Goal: Task Accomplishment & Management: Complete application form

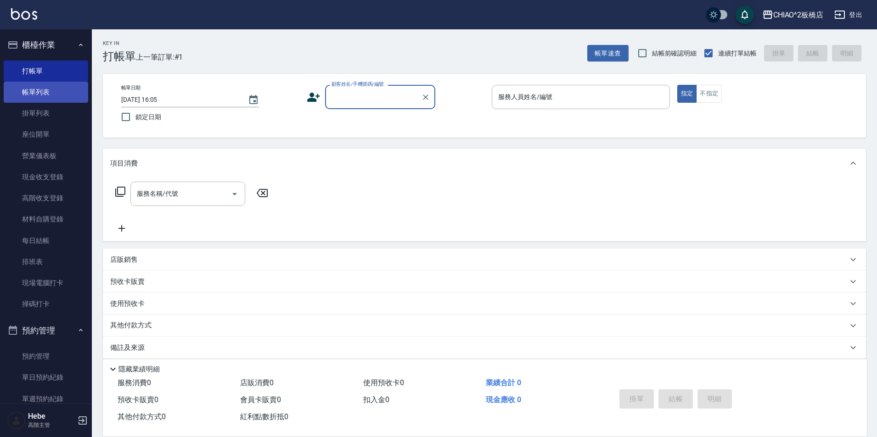
click at [33, 84] on link "帳單列表" at bounding box center [46, 92] width 84 height 21
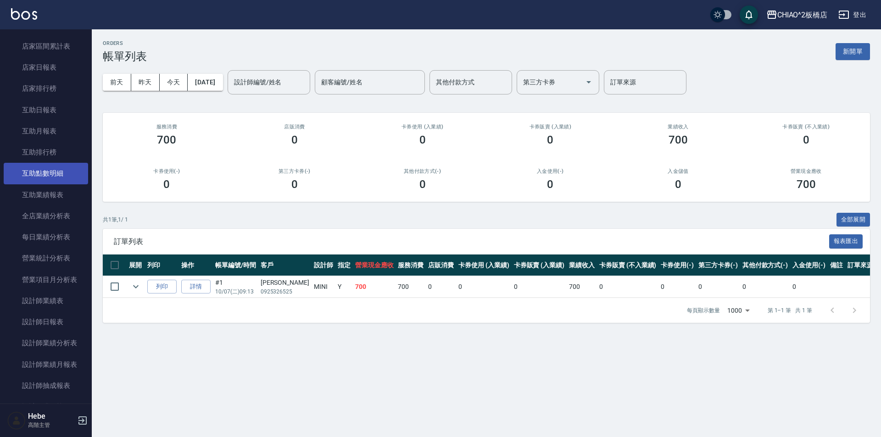
scroll to position [459, 0]
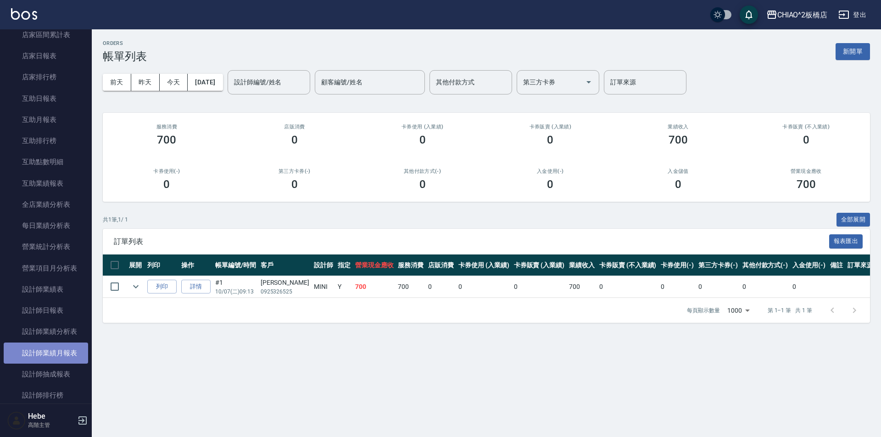
click at [68, 358] on link "設計師業績月報表" at bounding box center [46, 353] width 84 height 21
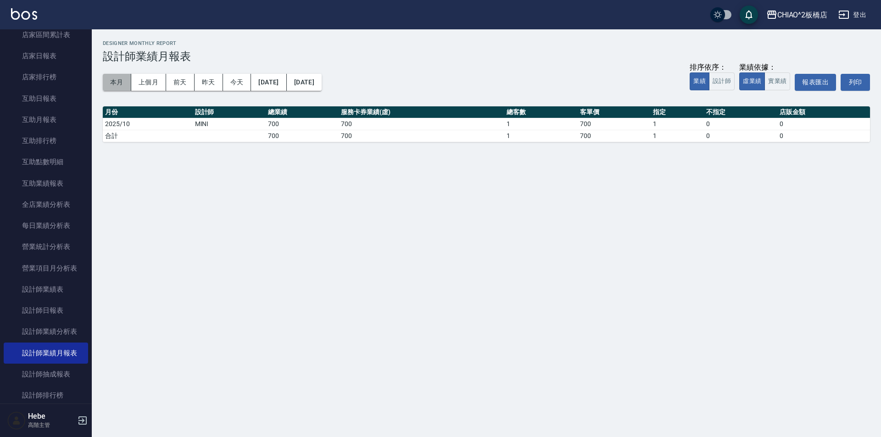
click at [121, 84] on button "本月" at bounding box center [117, 82] width 28 height 17
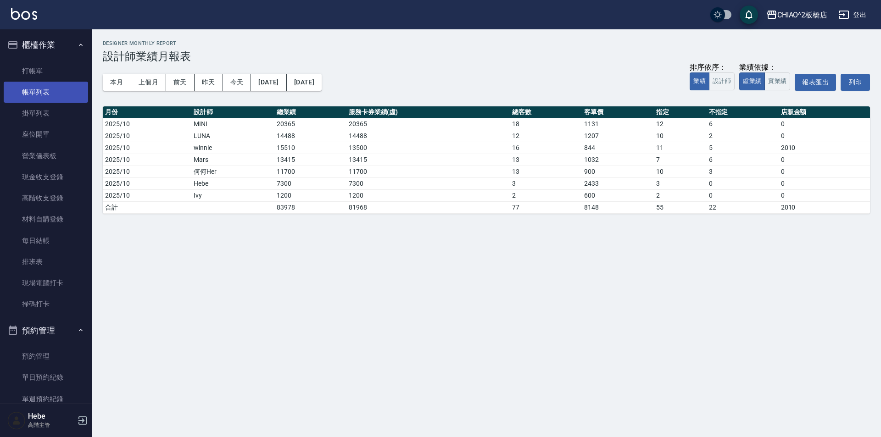
click at [60, 90] on link "帳單列表" at bounding box center [46, 92] width 84 height 21
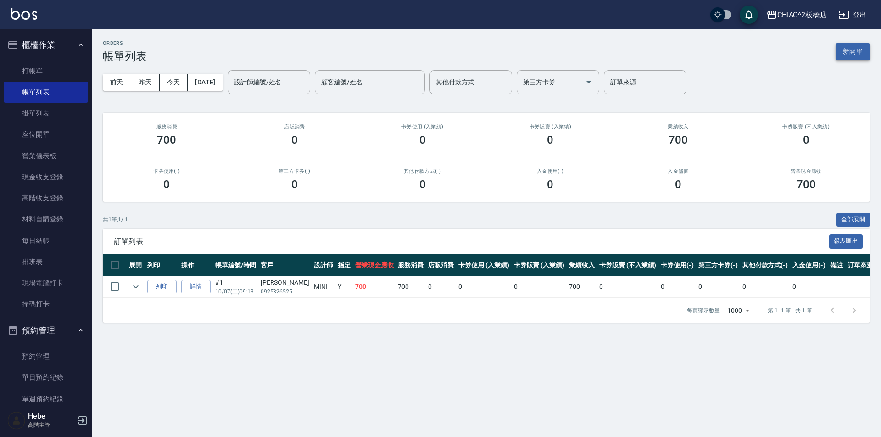
click at [857, 54] on button "新開單" at bounding box center [853, 51] width 34 height 17
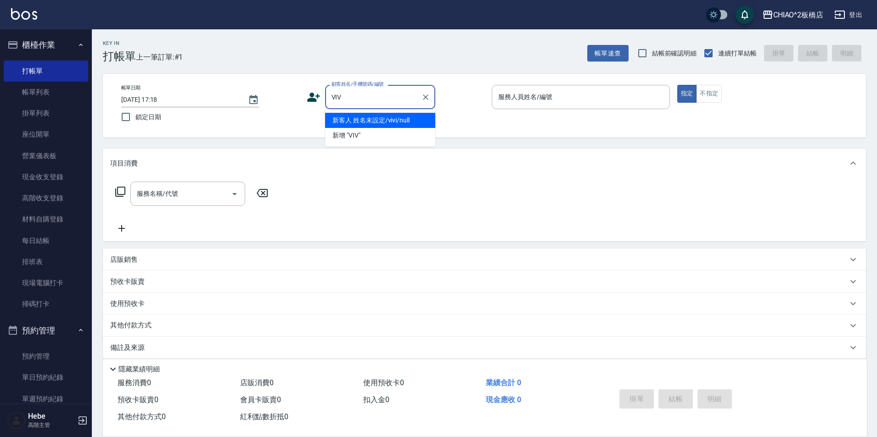
click at [353, 123] on li "新客人 姓名未設定/vivi/null" at bounding box center [380, 120] width 110 height 15
type input "新客人 姓名未設定/vivi/null"
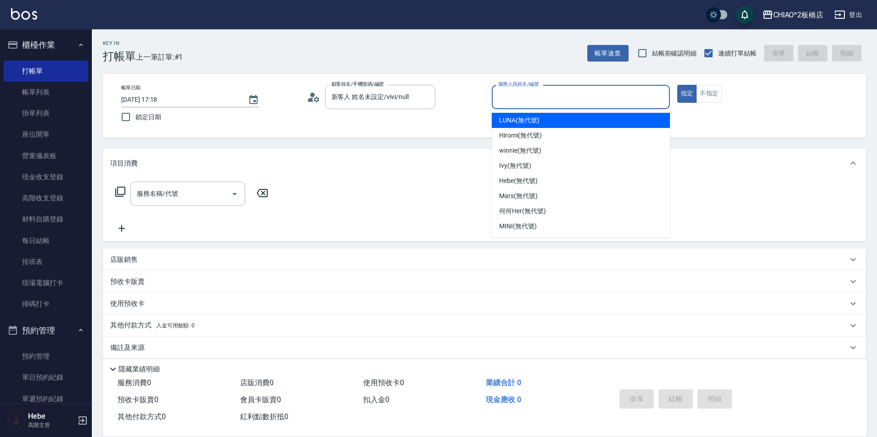
click at [528, 98] on input "服務人員姓名/編號" at bounding box center [581, 97] width 170 height 16
click at [514, 122] on span "LUNA (無代號)" at bounding box center [519, 121] width 40 height 10
type input "LUNA(無代號)"
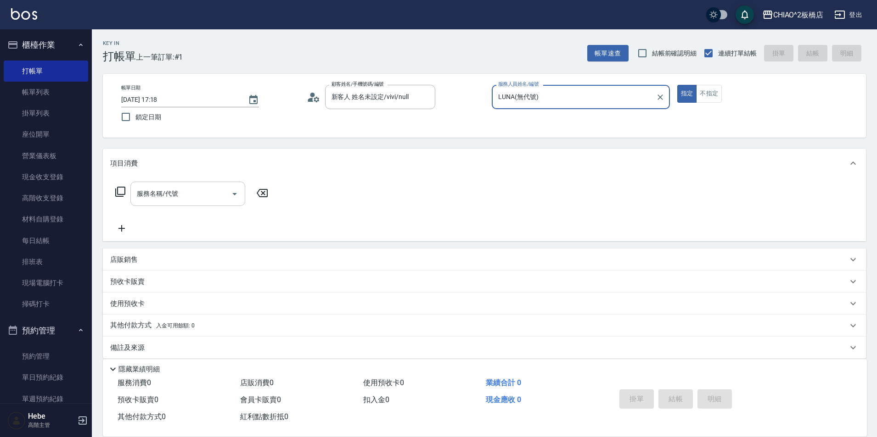
click at [188, 191] on input "服務名稱/代號" at bounding box center [180, 194] width 93 height 16
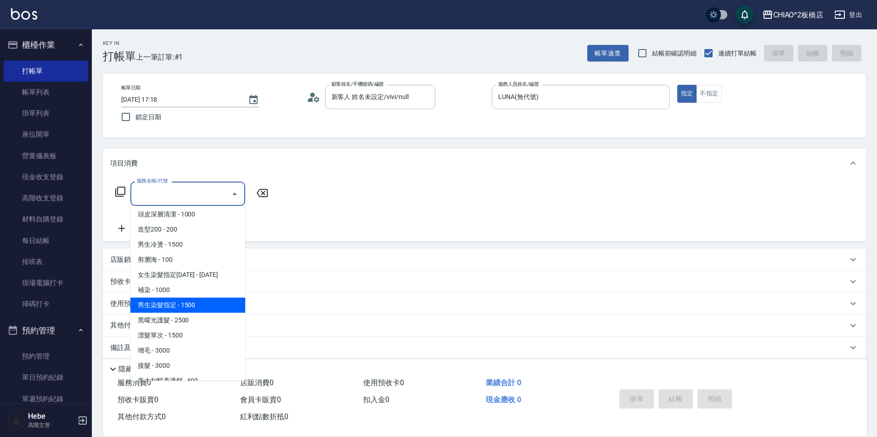
scroll to position [138, 0]
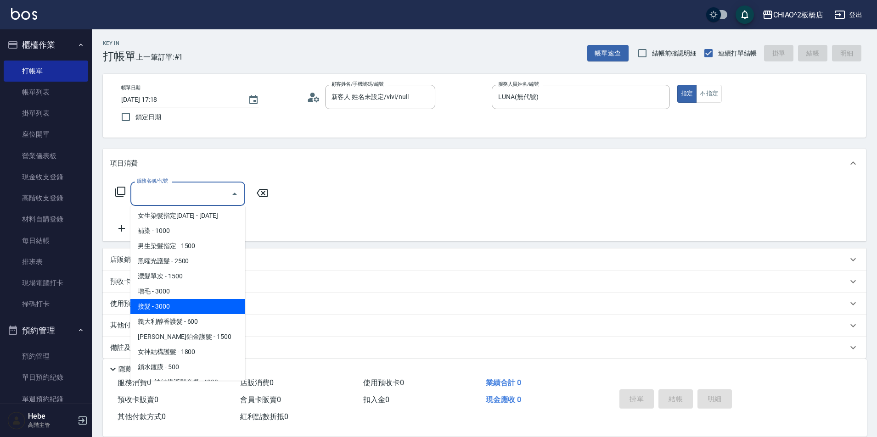
click at [179, 311] on span "接髮 - 3000" at bounding box center [187, 306] width 115 height 15
type input "接髮(109466)"
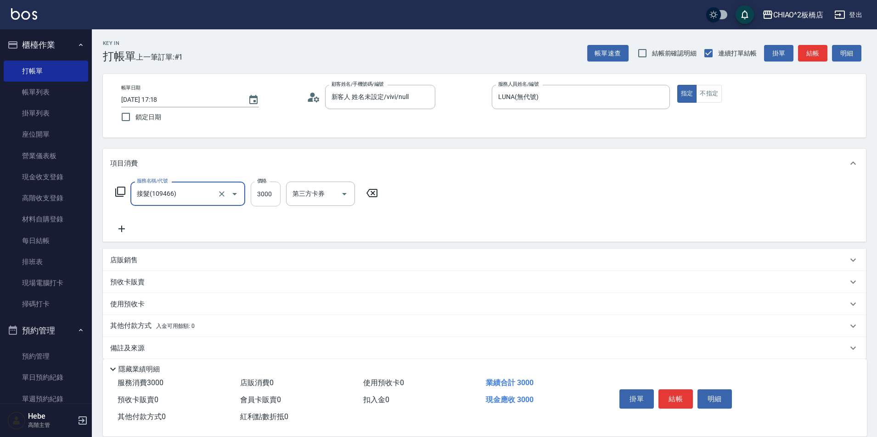
click at [265, 194] on input "3000" at bounding box center [266, 194] width 30 height 25
type input "2000"
click at [125, 229] on icon at bounding box center [121, 229] width 6 height 6
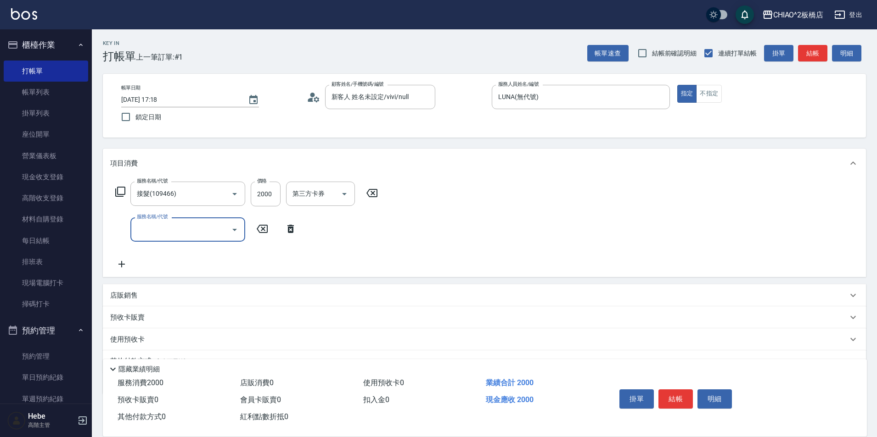
click at [143, 223] on input "服務名稱/代號" at bounding box center [180, 230] width 93 height 16
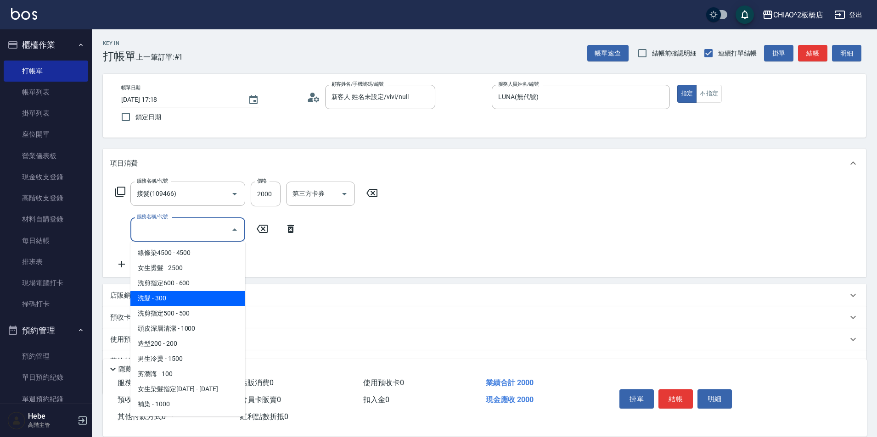
click at [162, 294] on span "洗髮 - 300" at bounding box center [187, 298] width 115 height 15
type input "洗髮(96679)"
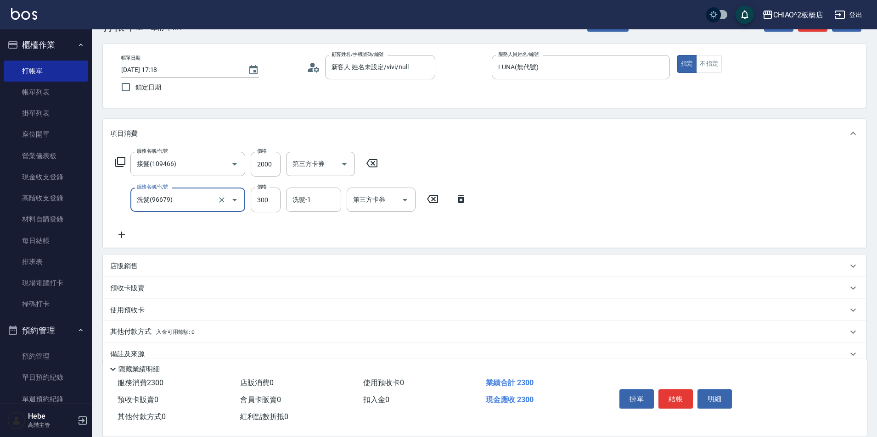
scroll to position [46, 0]
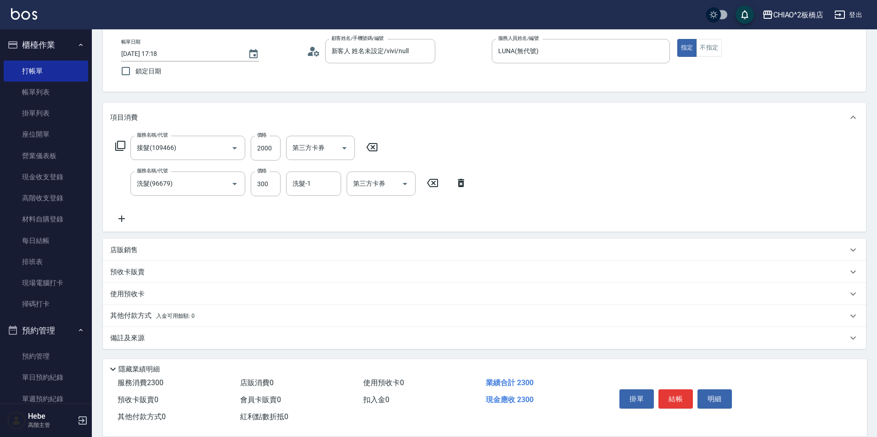
click at [124, 314] on p "其他付款方式 入金可用餘額: 0" at bounding box center [152, 316] width 84 height 10
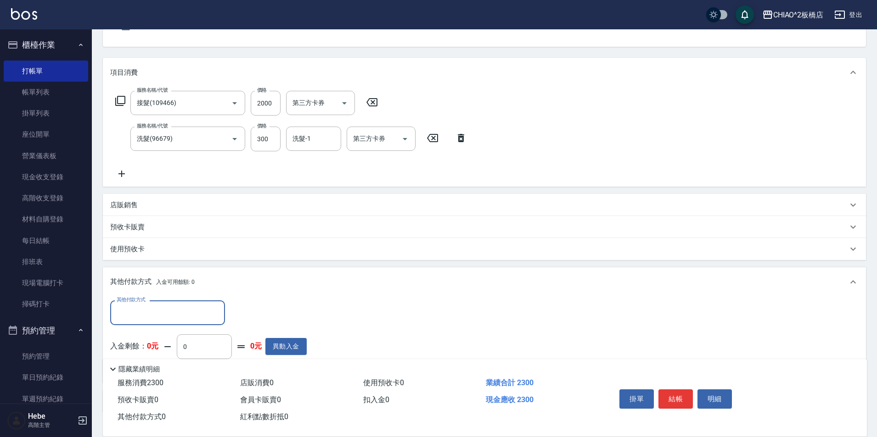
scroll to position [0, 0]
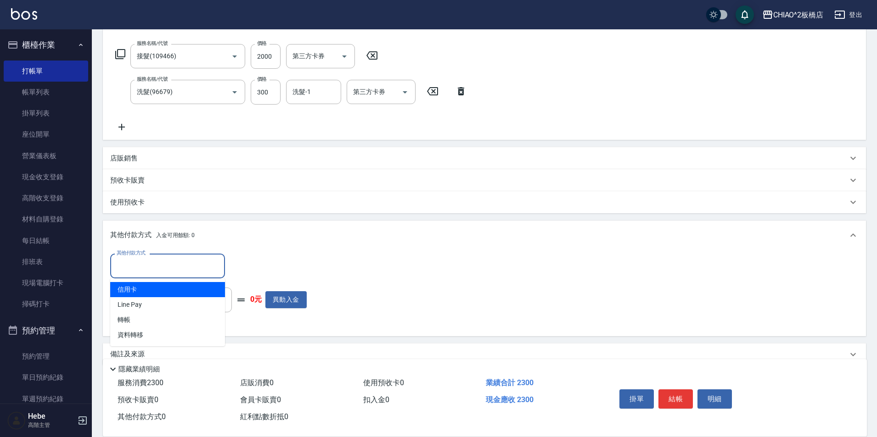
click at [131, 270] on input "其他付款方式" at bounding box center [167, 266] width 106 height 16
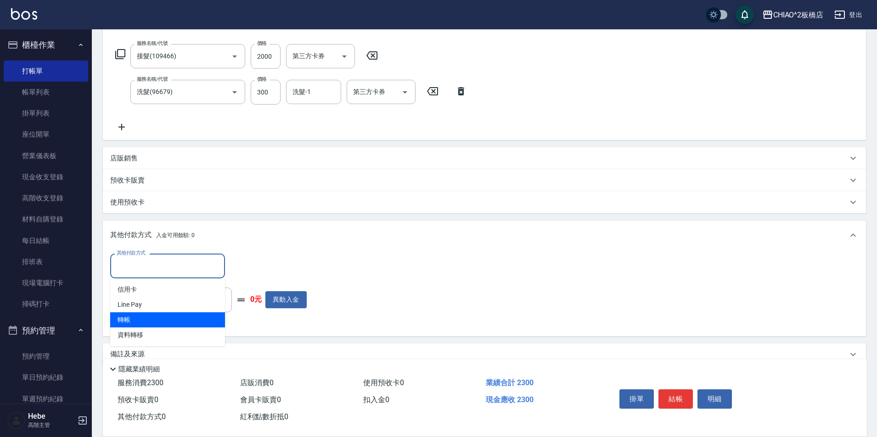
drag, startPoint x: 134, startPoint y: 319, endPoint x: 171, endPoint y: 291, distance: 45.3
click at [134, 318] on span "轉帳" at bounding box center [167, 320] width 115 height 15
type input "轉帳"
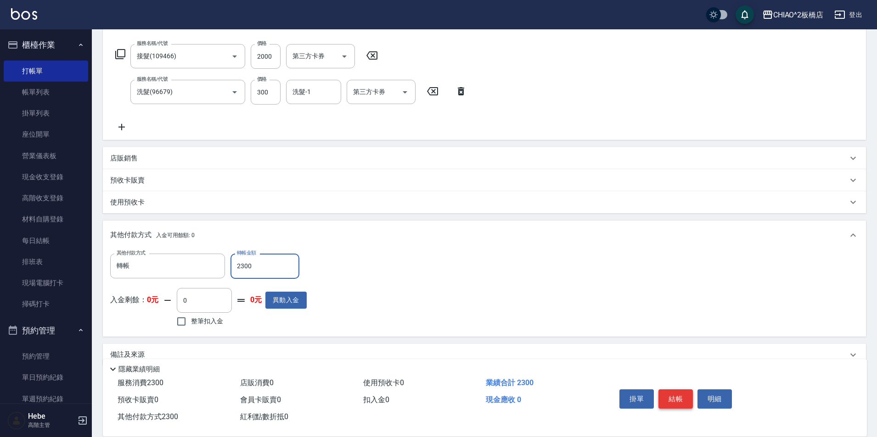
type input "2300"
click at [674, 396] on button "結帳" at bounding box center [675, 399] width 34 height 19
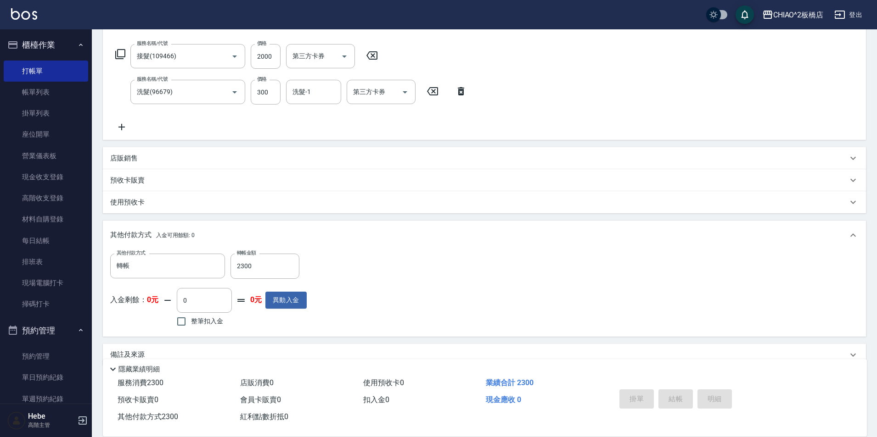
type input "[DATE] 17:19"
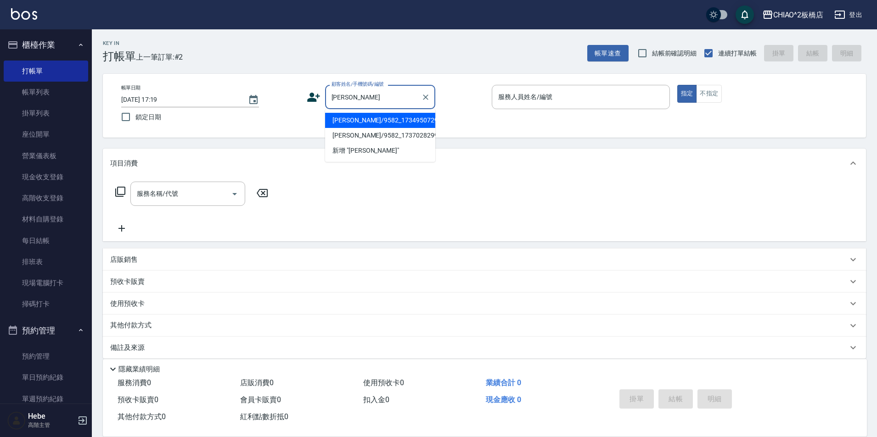
click at [364, 122] on li "[PERSON_NAME]/9582_1734950729/null" at bounding box center [380, 120] width 110 height 15
type input "[PERSON_NAME]/9582_1734950729/null"
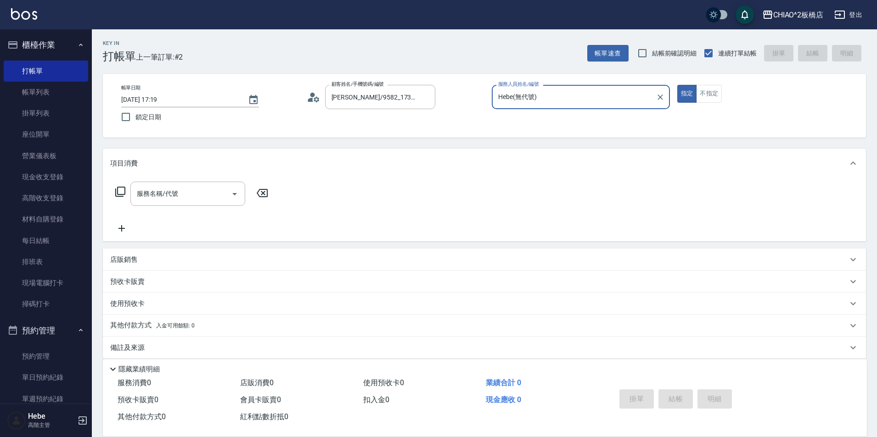
click at [525, 101] on input "Hebe(無代號)" at bounding box center [574, 97] width 156 height 16
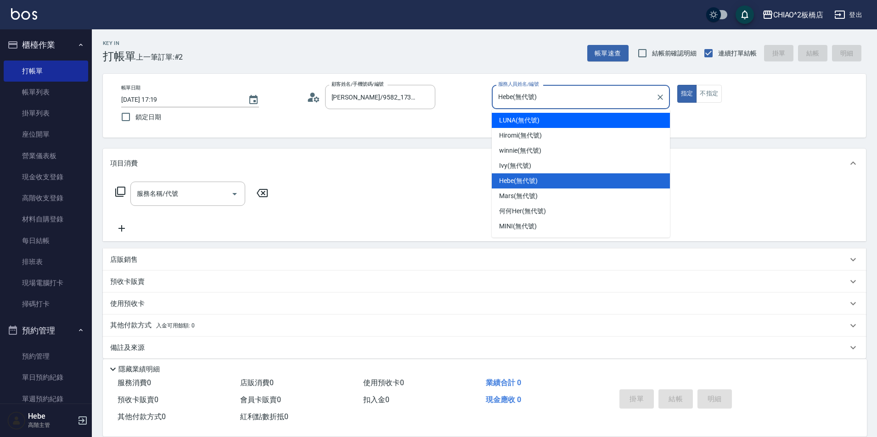
click at [521, 123] on span "LUNA (無代號)" at bounding box center [519, 121] width 40 height 10
type input "LUNA(無代號)"
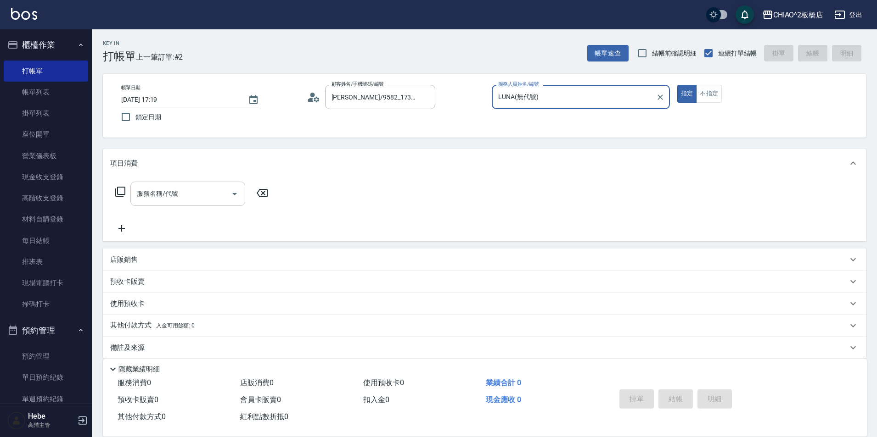
click at [180, 190] on input "服務名稱/代號" at bounding box center [180, 194] width 93 height 16
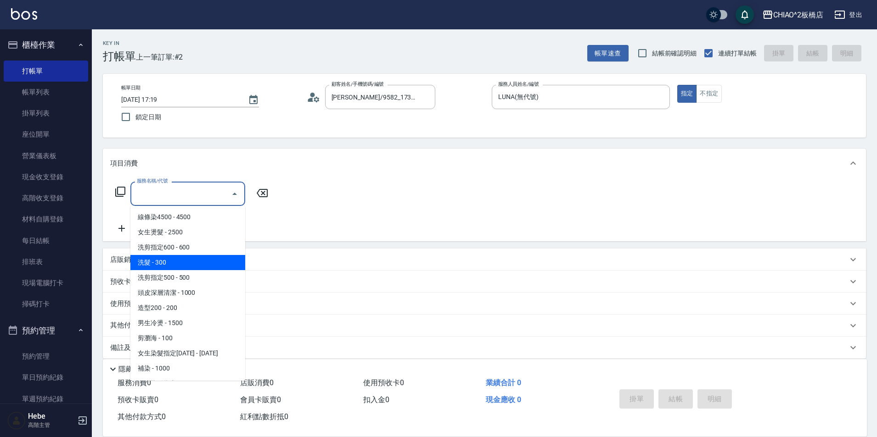
click at [170, 268] on span "洗髮 - 300" at bounding box center [187, 262] width 115 height 15
type input "洗髮(96679)"
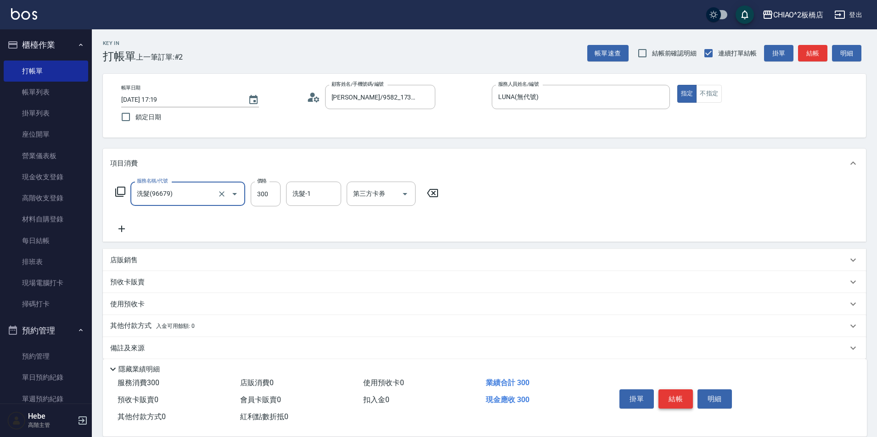
click at [678, 393] on button "結帳" at bounding box center [675, 399] width 34 height 19
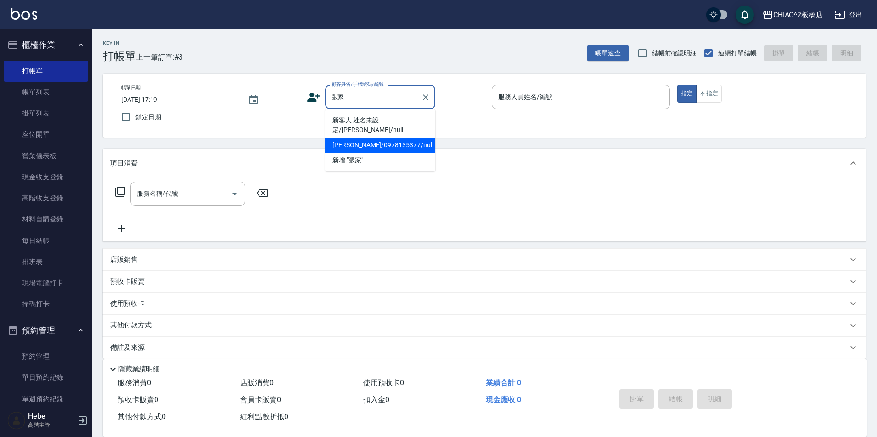
click at [356, 138] on li "[PERSON_NAME]/0978135377/null" at bounding box center [380, 145] width 110 height 15
type input "[PERSON_NAME]/0978135377/null"
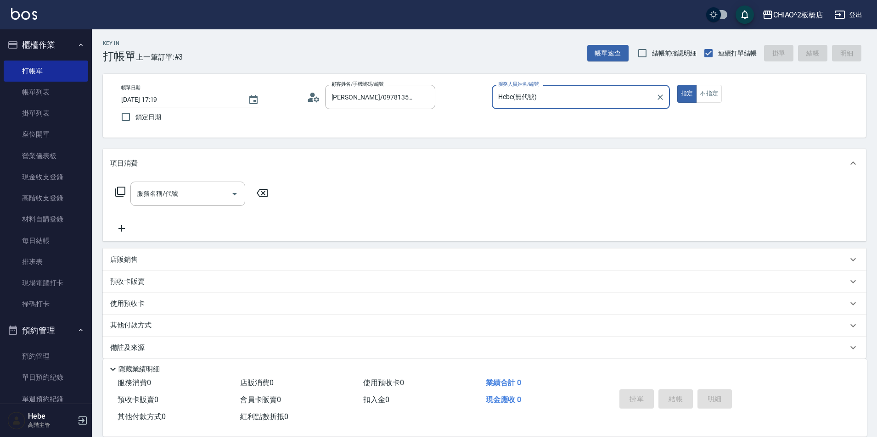
click at [524, 106] on div "Hebe(無代號) 服務人員姓名/編號" at bounding box center [581, 97] width 178 height 24
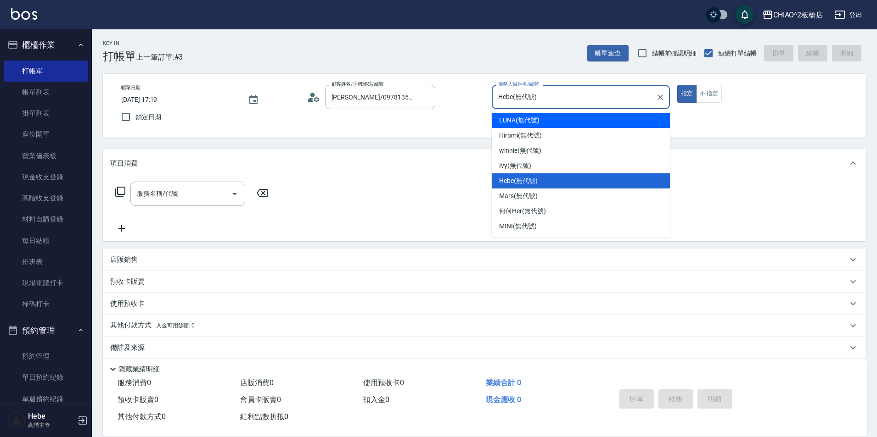
click at [521, 127] on div "LUNA (無代號)" at bounding box center [581, 120] width 178 height 15
type input "LUNA(無代號)"
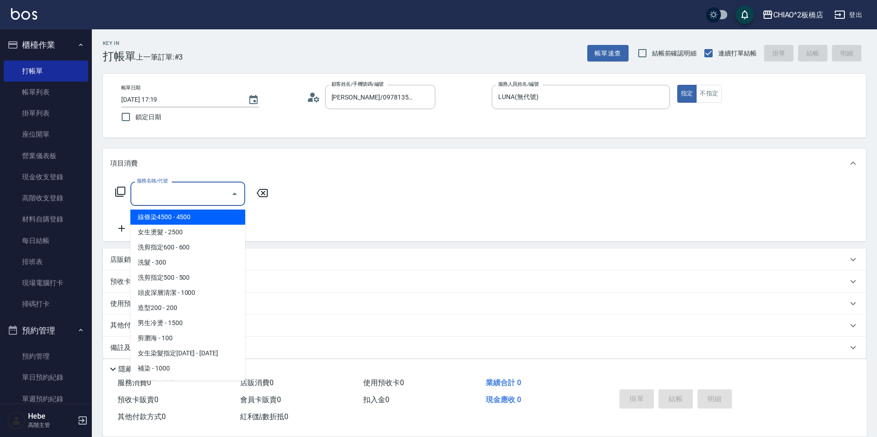
click at [198, 192] on input "服務名稱/代號" at bounding box center [180, 194] width 93 height 16
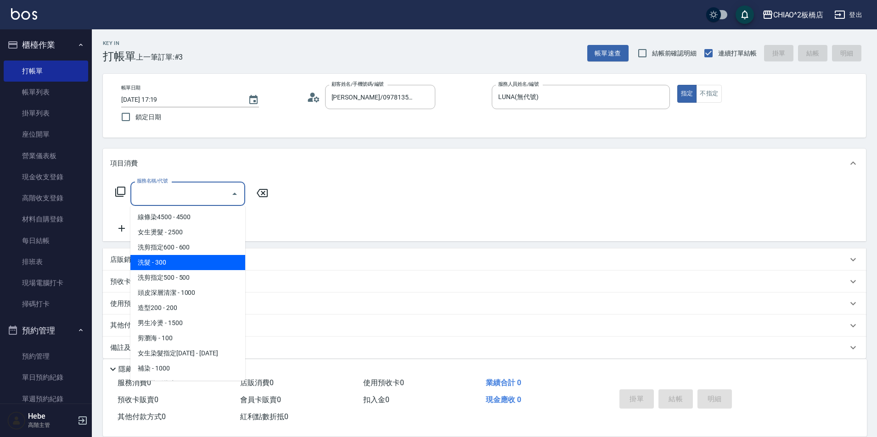
drag, startPoint x: 193, startPoint y: 257, endPoint x: 196, endPoint y: 246, distance: 11.5
click at [196, 246] on ul "線條染4500 - 4500 女生燙髮 - 2500 洗剪指定600 - 600 洗髮 - 300 洗剪指定500 - 500 頭皮深層清潔 - 1000 造…" at bounding box center [187, 293] width 115 height 175
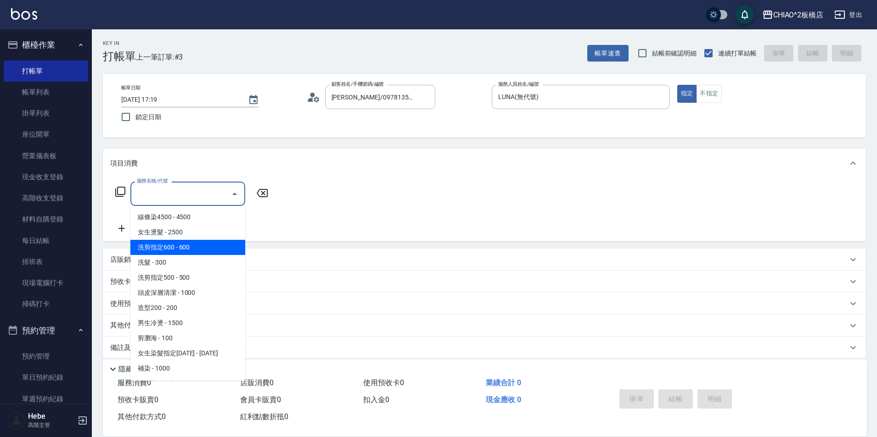
click at [196, 246] on span "洗剪指定600 - 600" at bounding box center [187, 247] width 115 height 15
type input "洗剪指定600(96678)"
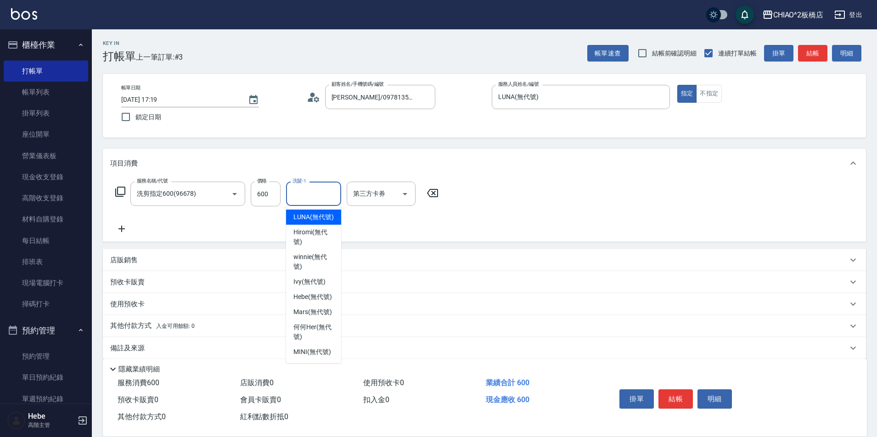
click at [301, 194] on input "洗髮-1" at bounding box center [313, 194] width 47 height 16
drag, startPoint x: 305, startPoint y: 348, endPoint x: 321, endPoint y: 348, distance: 16.5
click at [307, 348] on span "MINI (無代號)" at bounding box center [312, 352] width 38 height 10
type input "MINI(無代號)"
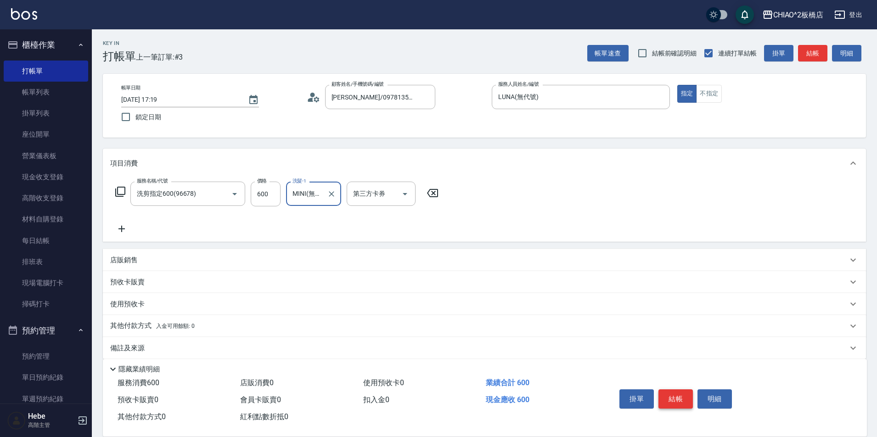
click at [666, 394] on button "結帳" at bounding box center [675, 399] width 34 height 19
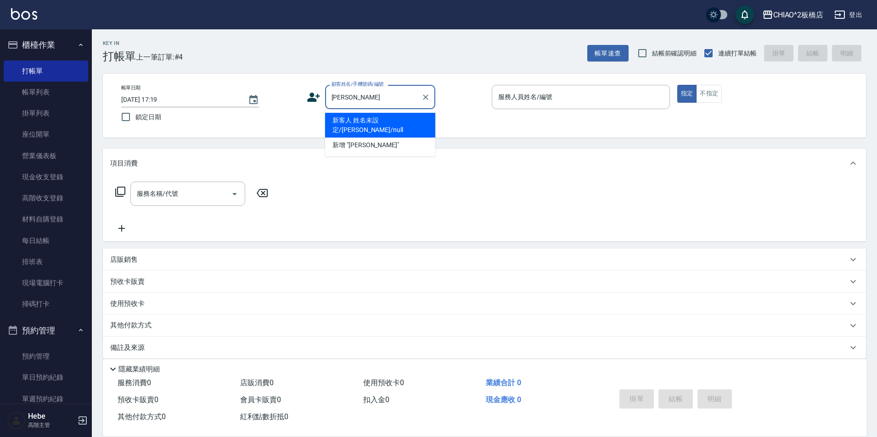
click at [404, 120] on li "新客人 姓名未設定/[PERSON_NAME]/null" at bounding box center [380, 125] width 110 height 25
type input "新客人 姓名未設定/[PERSON_NAME]/null"
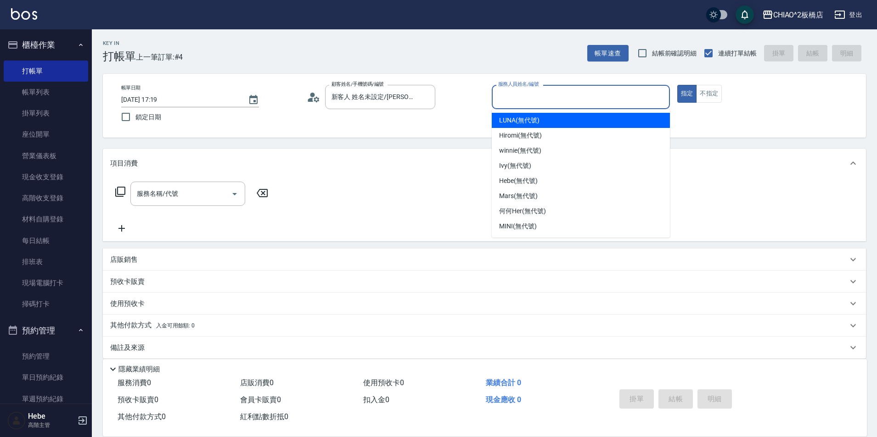
click at [515, 99] on input "服務人員姓名/編號" at bounding box center [581, 97] width 170 height 16
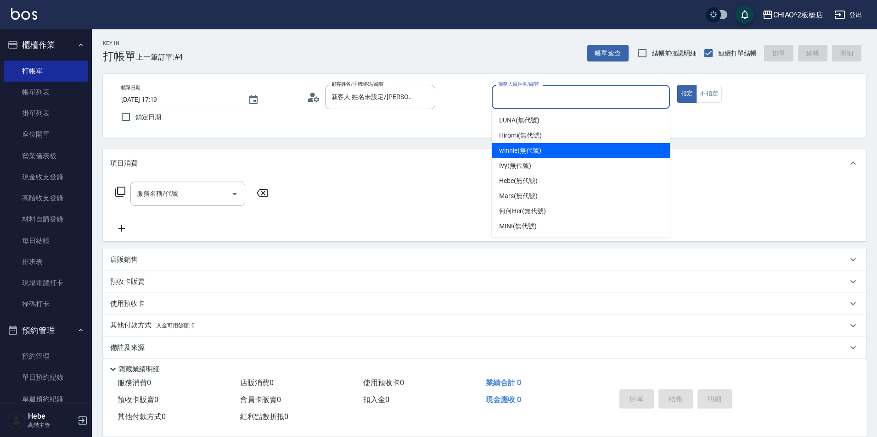
click at [512, 151] on span "winnie (無代號)" at bounding box center [520, 151] width 42 height 10
type input "winnie(無代號)"
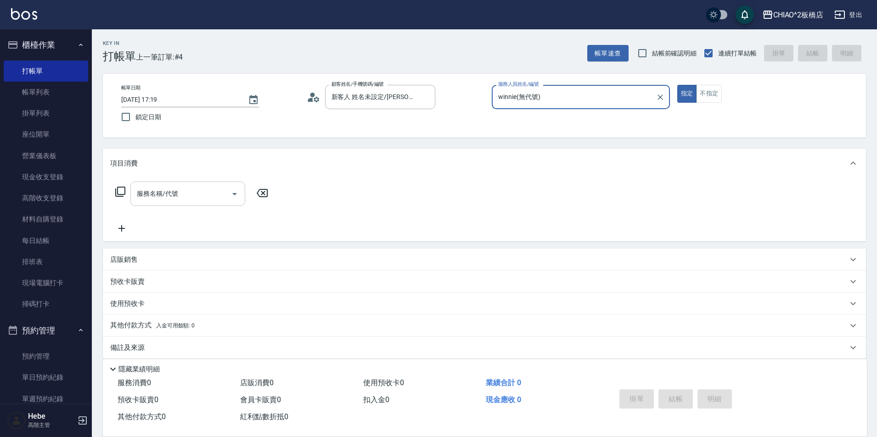
click at [213, 187] on input "服務名稱/代號" at bounding box center [180, 194] width 93 height 16
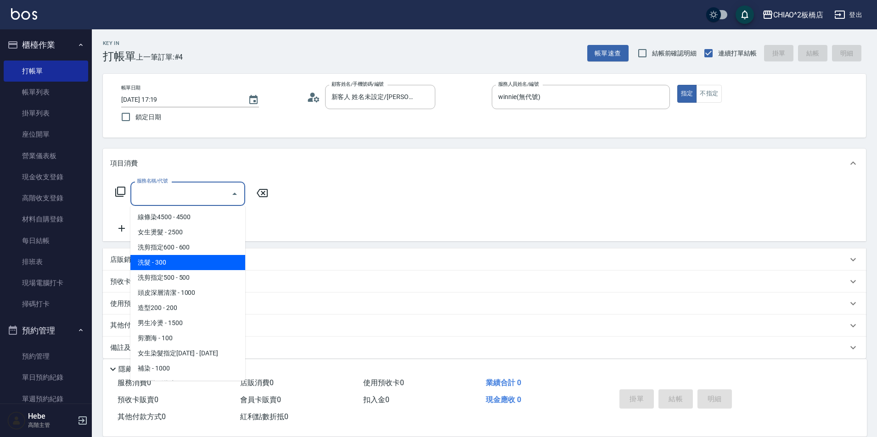
click at [189, 264] on span "洗髮 - 300" at bounding box center [187, 262] width 115 height 15
type input "洗髮(96679)"
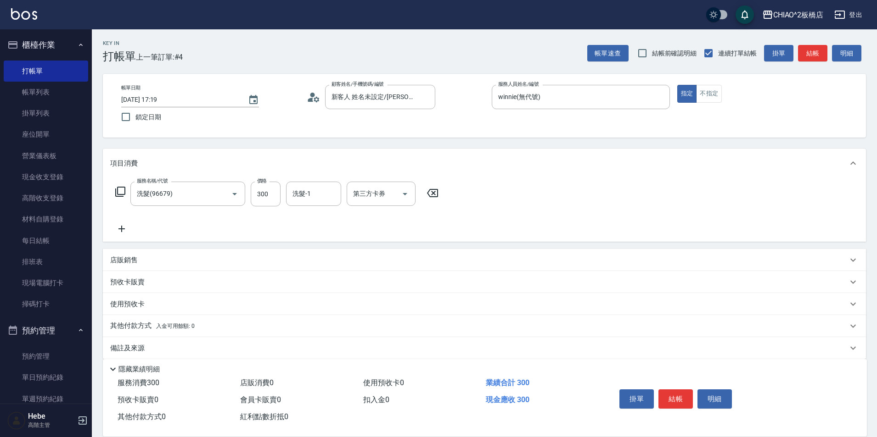
click at [243, 214] on div "服務名稱/代號 洗髮(96679) 服務名稱/代號 價格 300 價格 洗髮-1 洗髮-1 第三方卡券 第三方卡券" at bounding box center [277, 208] width 334 height 53
click at [223, 195] on icon "Clear" at bounding box center [222, 194] width 6 height 6
click at [203, 196] on input "服務名稱/代號" at bounding box center [174, 194] width 81 height 16
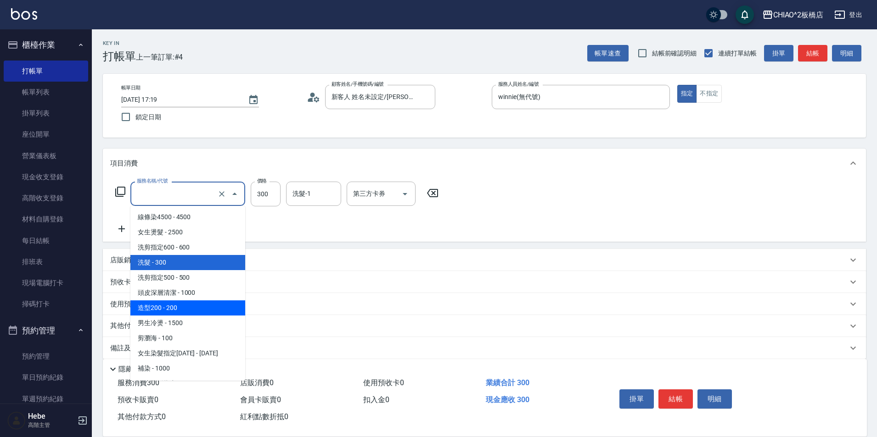
click at [185, 313] on span "造型200 - 200" at bounding box center [187, 308] width 115 height 15
type input "造型200(96686)"
type input "200"
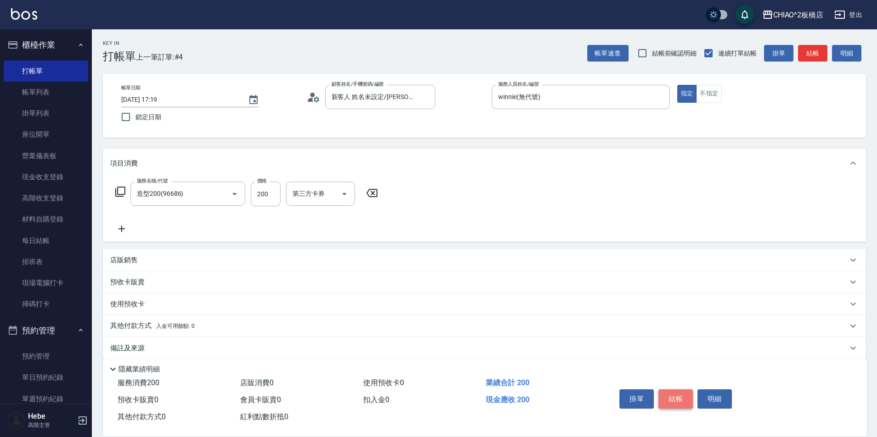
click at [672, 396] on button "結帳" at bounding box center [675, 399] width 34 height 19
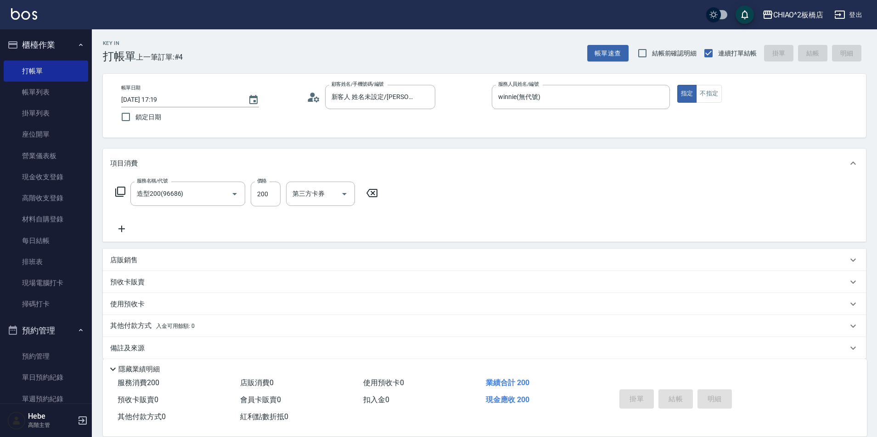
type input "[DATE] 17:20"
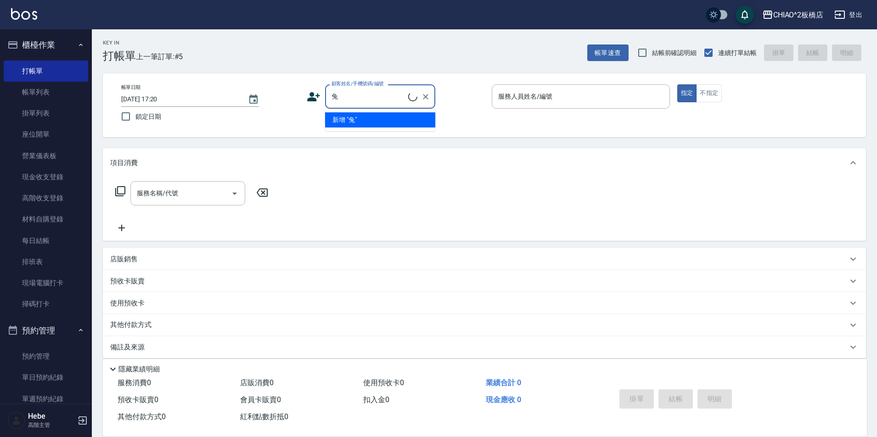
scroll to position [10, 0]
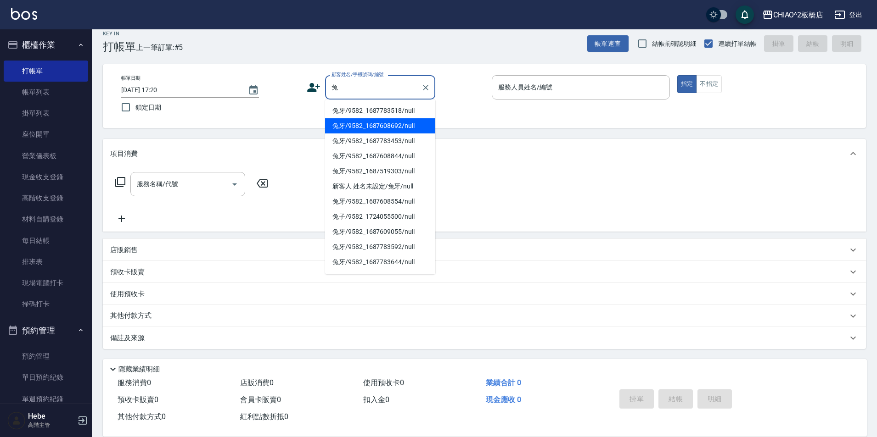
click at [405, 118] on li "兔牙/9582_1687608692/null" at bounding box center [380, 125] width 110 height 15
type input "兔牙/9582_1687608692/null"
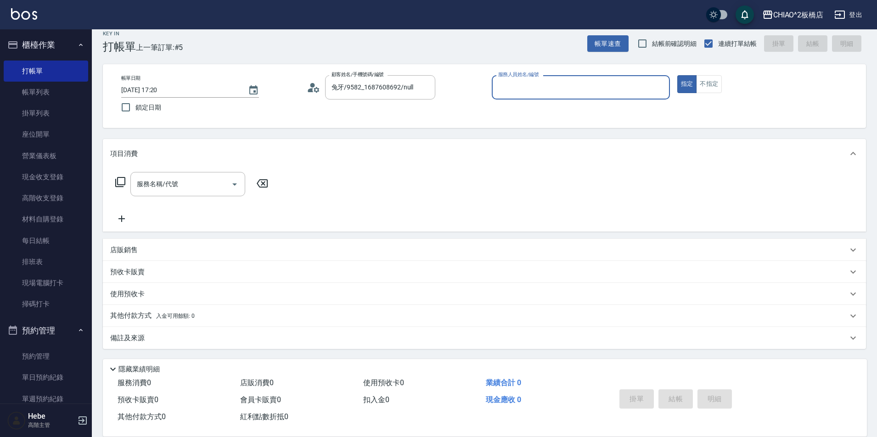
click at [566, 88] on input "服務人員姓名/編號" at bounding box center [581, 87] width 170 height 16
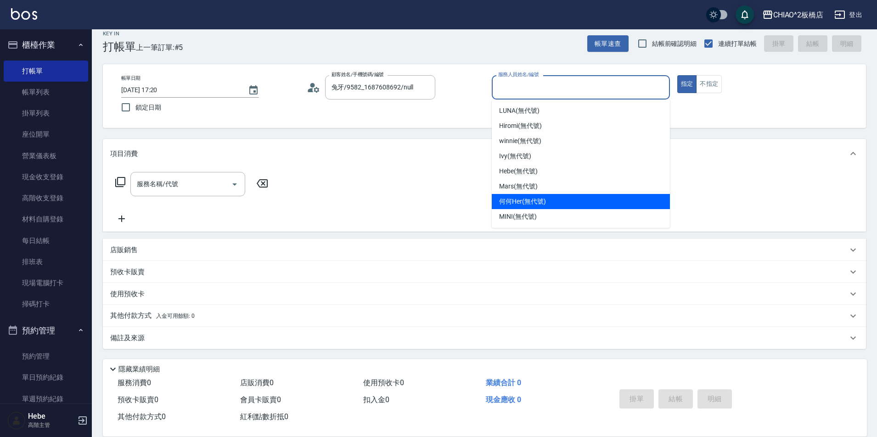
drag, startPoint x: 531, startPoint y: 200, endPoint x: 624, endPoint y: 131, distance: 116.2
click at [536, 197] on span "何何Her (無代號)" at bounding box center [522, 202] width 47 height 10
type input "何何Her (無代號)"
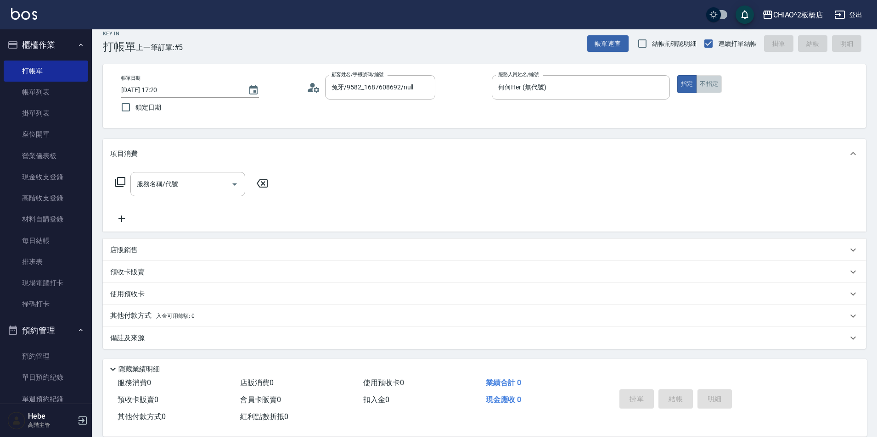
drag, startPoint x: 711, startPoint y: 84, endPoint x: 595, endPoint y: 104, distance: 117.4
click at [711, 83] on button "不指定" at bounding box center [709, 84] width 26 height 18
click at [181, 194] on div "服務名稱/代號" at bounding box center [187, 184] width 115 height 24
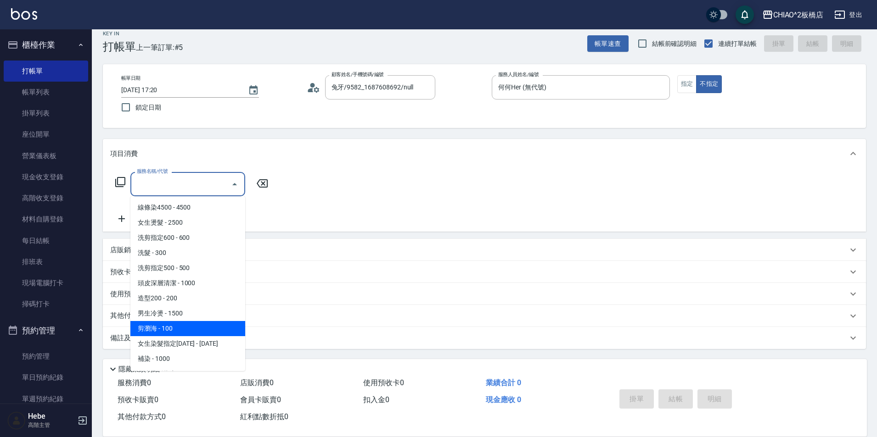
click at [185, 328] on span "剪瀏海 - 100" at bounding box center [187, 328] width 115 height 15
type input "剪瀏海(96690)"
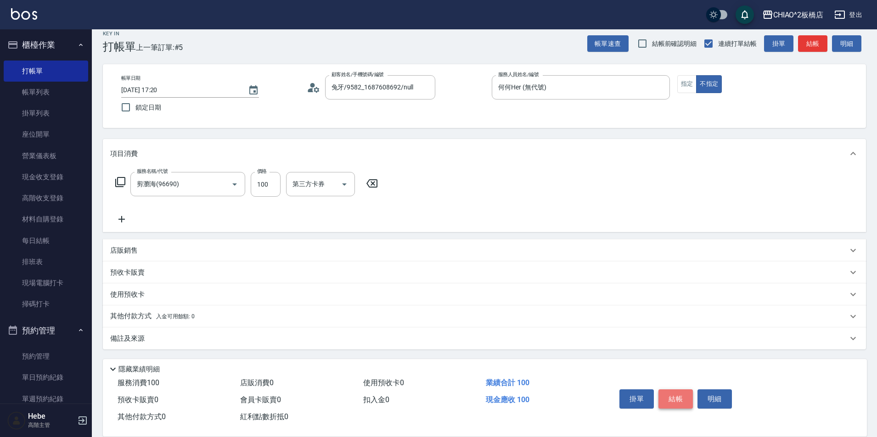
click at [665, 391] on button "結帳" at bounding box center [675, 399] width 34 height 19
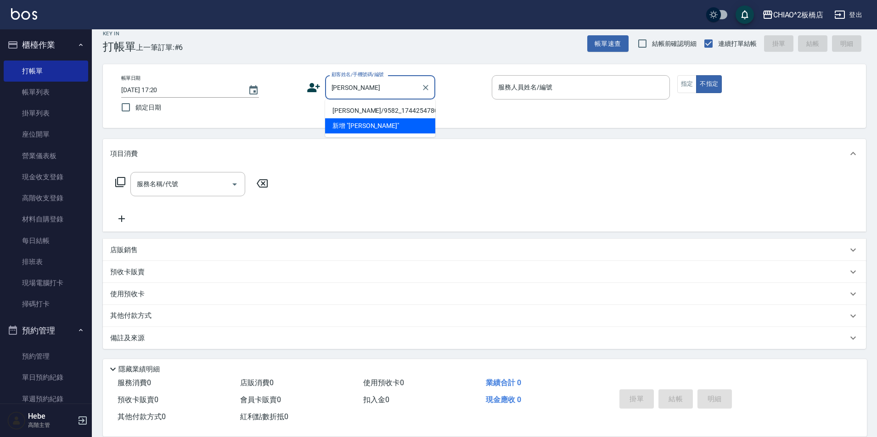
click at [382, 113] on li "[PERSON_NAME]/9582_1744254780/null" at bounding box center [380, 110] width 110 height 15
type input "[PERSON_NAME]/9582_1744254780/null"
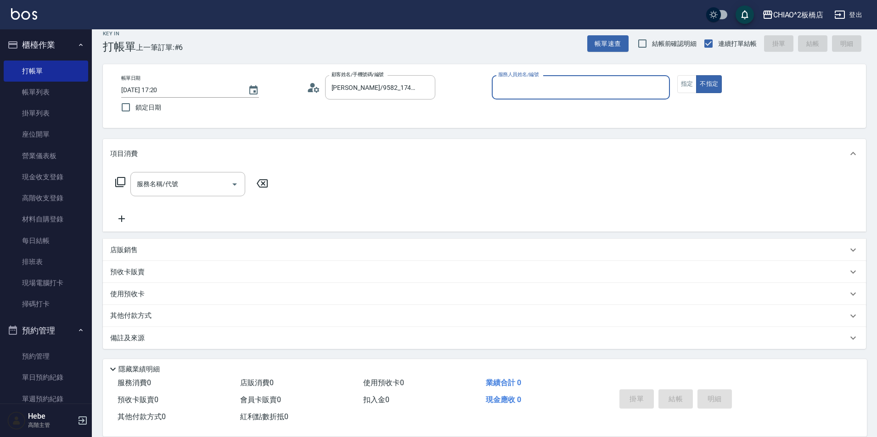
type input "winnie(無代號)"
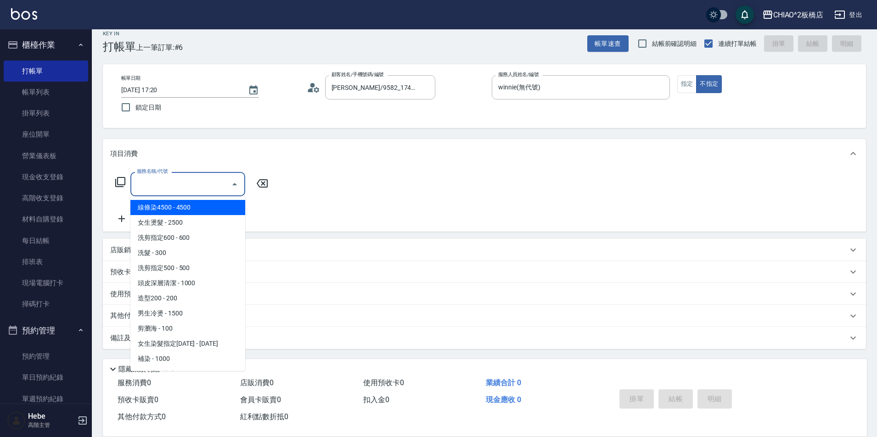
click at [170, 178] on div "服務名稱/代號 服務名稱/代號" at bounding box center [187, 184] width 115 height 24
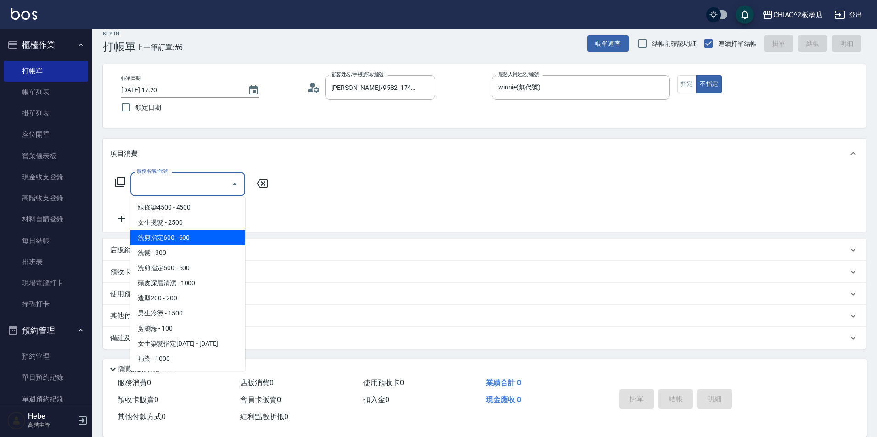
click at [182, 237] on span "洗剪指定600 - 600" at bounding box center [187, 237] width 115 height 15
type input "洗剪指定600(96678)"
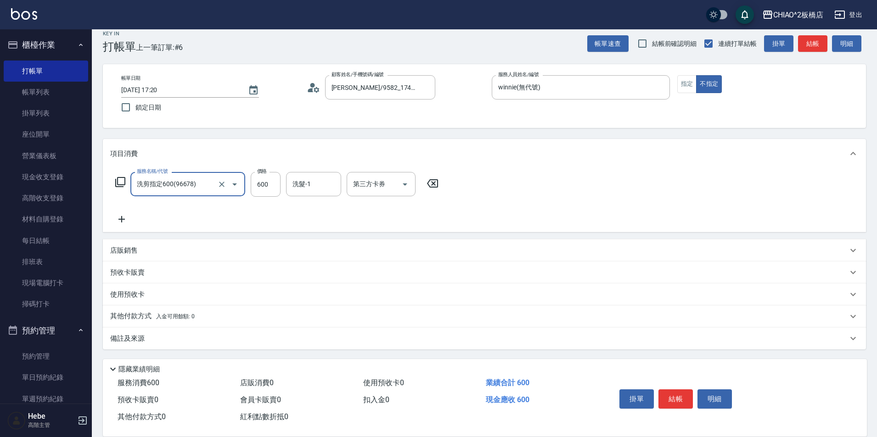
scroll to position [10, 0]
click at [132, 312] on p "其他付款方式 入金可用餘額: 0" at bounding box center [152, 316] width 84 height 10
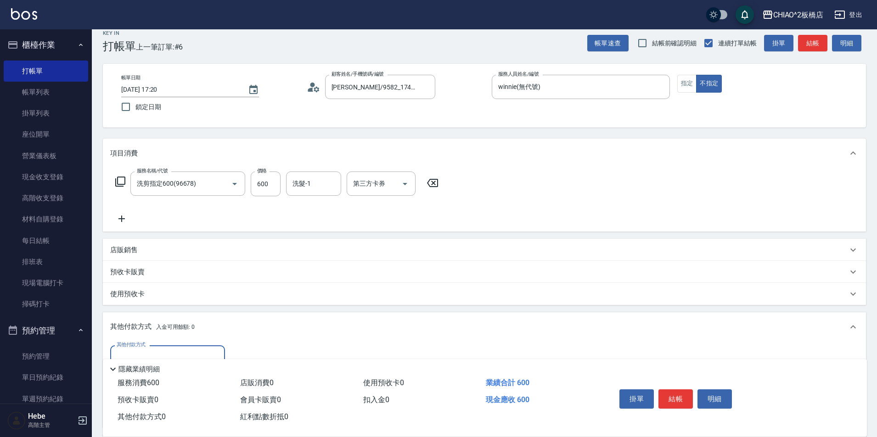
scroll to position [0, 0]
click at [156, 333] on div "其他付款方式 入金可用餘額: 0" at bounding box center [484, 327] width 763 height 29
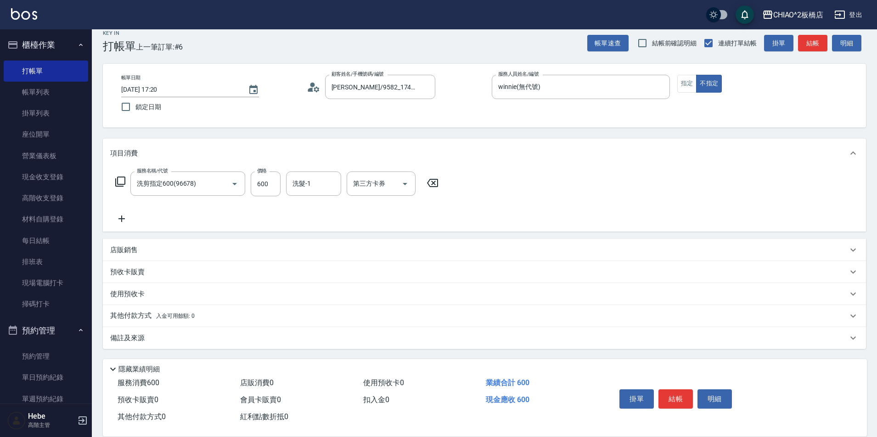
click at [148, 316] on p "其他付款方式 入金可用餘額: 0" at bounding box center [152, 316] width 84 height 10
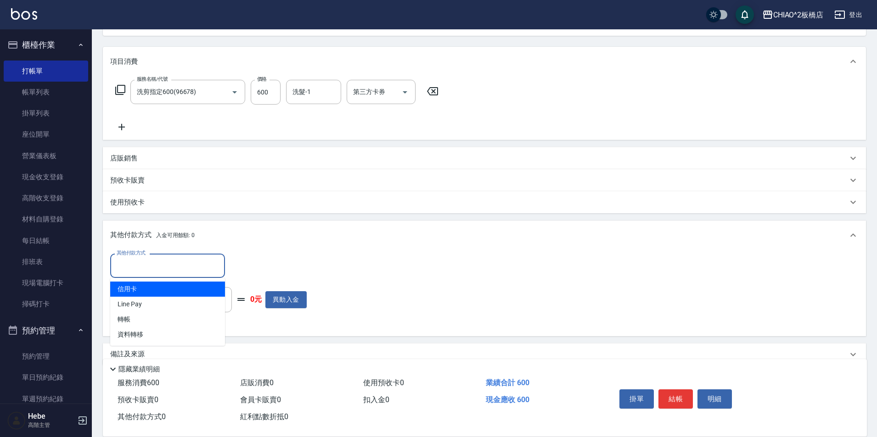
click at [123, 261] on input "其他付款方式" at bounding box center [167, 266] width 106 height 16
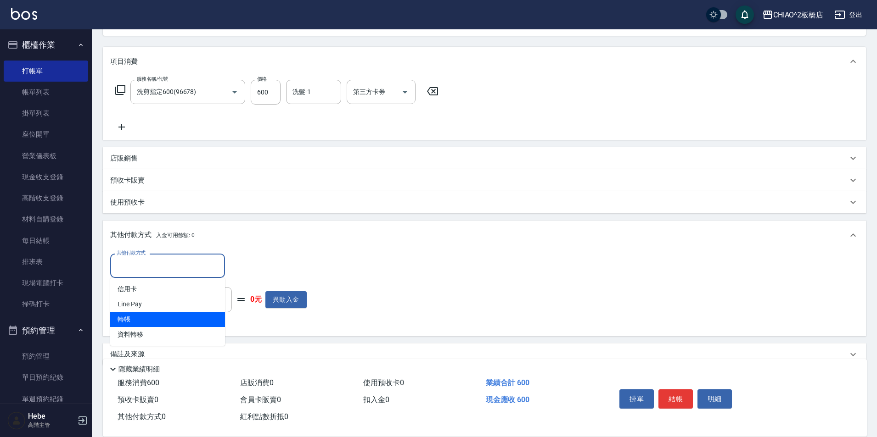
click at [139, 319] on span "轉帳" at bounding box center [167, 319] width 115 height 15
type input "轉帳"
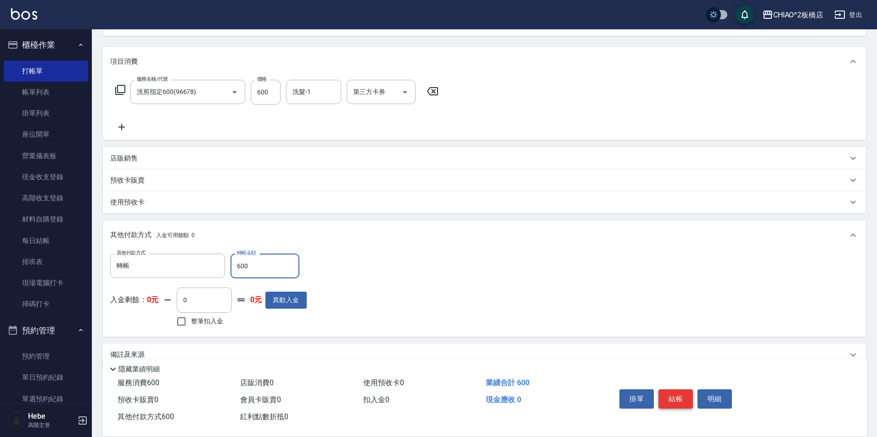
type input "600"
click at [672, 395] on button "結帳" at bounding box center [675, 399] width 34 height 19
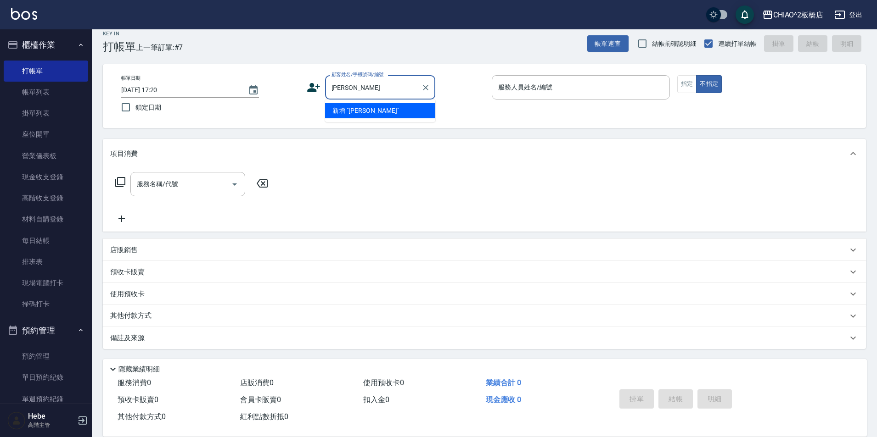
click at [367, 109] on li "新增 "[PERSON_NAME]"" at bounding box center [380, 110] width 110 height 15
type input "[PERSON_NAME]"
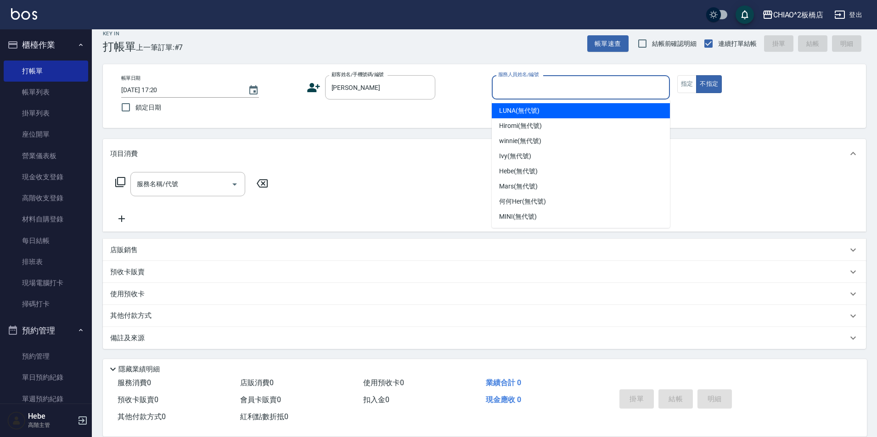
click at [519, 93] on input "服務人員姓名/編號" at bounding box center [581, 87] width 170 height 16
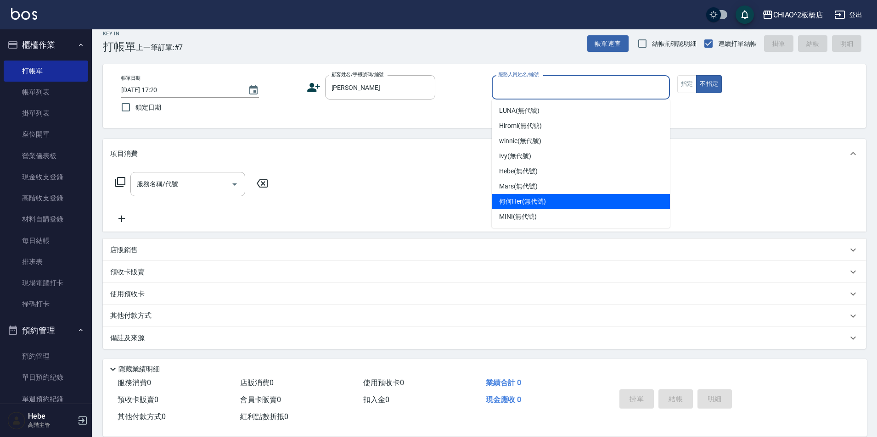
drag, startPoint x: 516, startPoint y: 204, endPoint x: 622, endPoint y: 141, distance: 123.0
click at [523, 202] on span "何何Her (無代號)" at bounding box center [522, 202] width 47 height 10
type input "何何Her (無代號)"
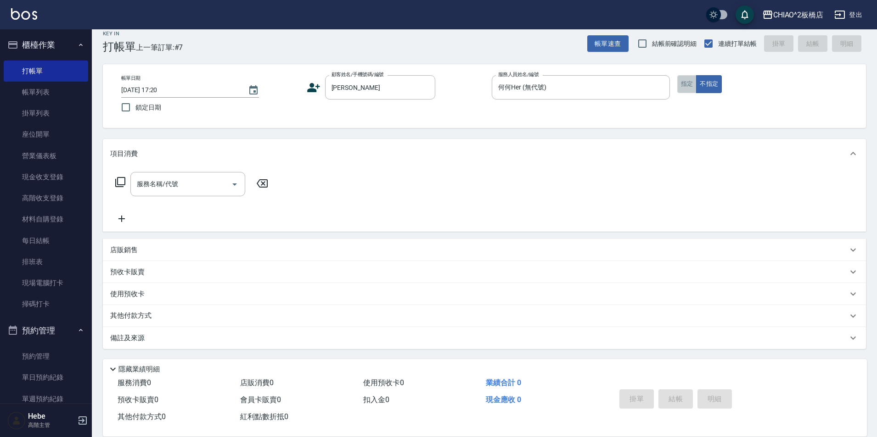
click at [688, 83] on button "指定" at bounding box center [687, 84] width 20 height 18
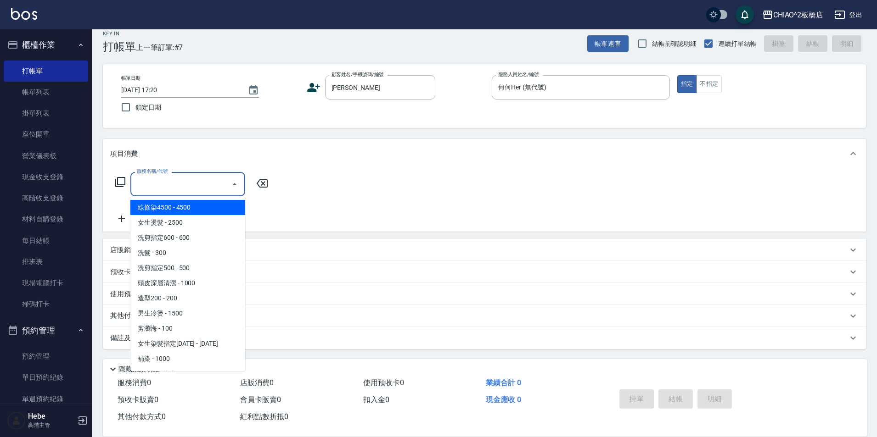
click at [197, 188] on input "服務名稱/代號" at bounding box center [180, 184] width 93 height 16
click at [180, 220] on span "女生燙髮 - 2500" at bounding box center [187, 222] width 115 height 15
type input "女生燙髮(96677)"
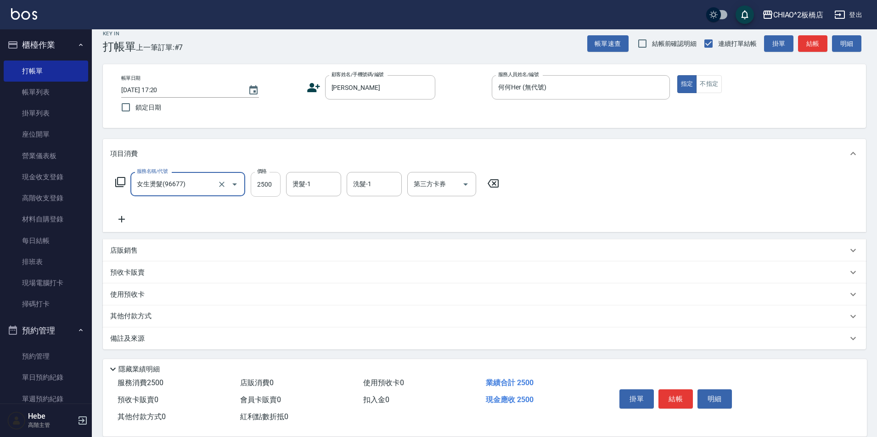
click at [254, 188] on input "2500" at bounding box center [266, 184] width 30 height 25
type input "4000"
click at [667, 396] on button "結帳" at bounding box center [675, 399] width 34 height 19
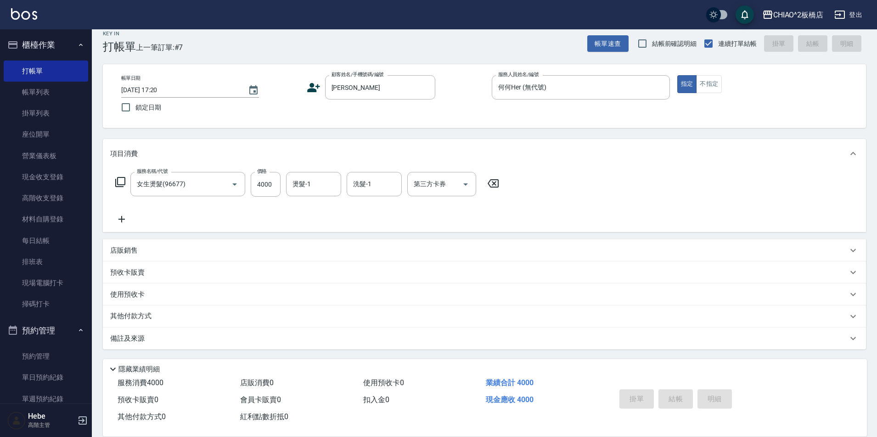
type input "[DATE] 17:21"
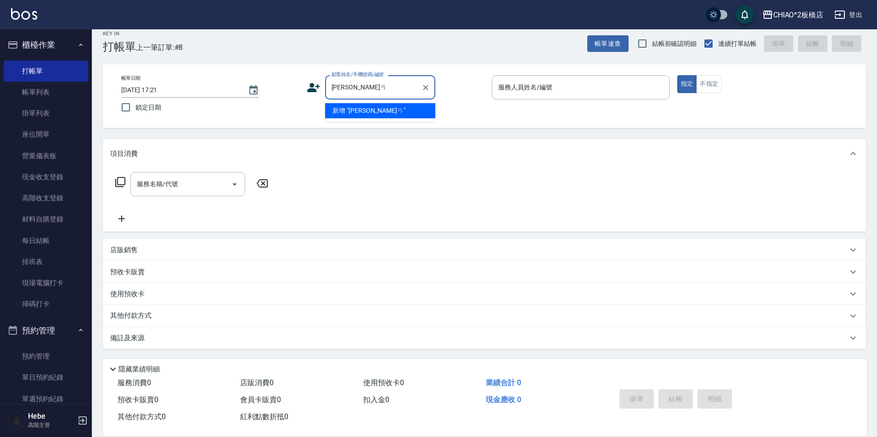
type input "[PERSON_NAME]"
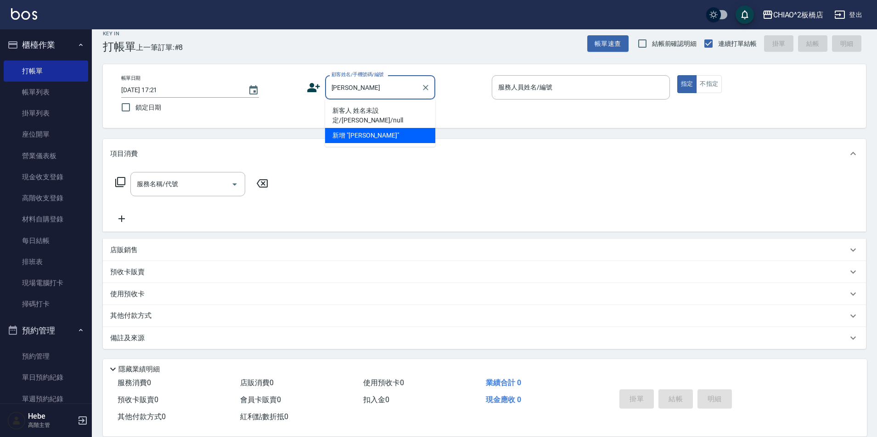
click at [411, 106] on li "新客人 姓名未設定/[PERSON_NAME]/null" at bounding box center [380, 115] width 110 height 25
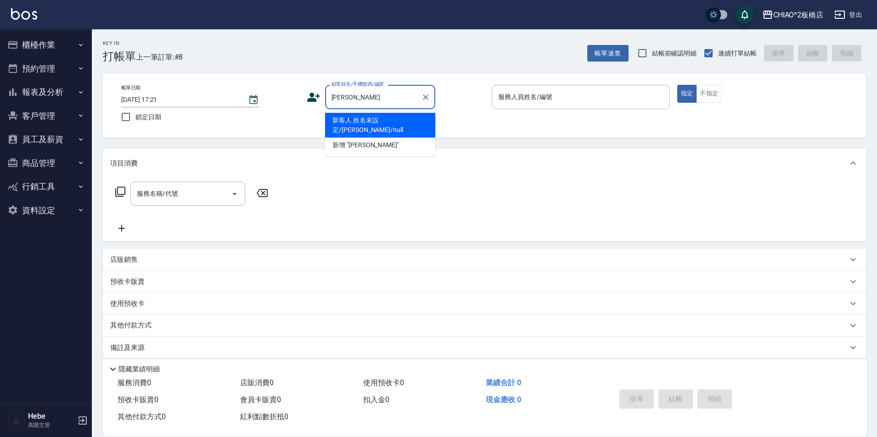
click at [348, 117] on li "新客人 姓名未設定/[PERSON_NAME]/null" at bounding box center [380, 125] width 110 height 25
type input "新客人 姓名未設定/[PERSON_NAME]/null"
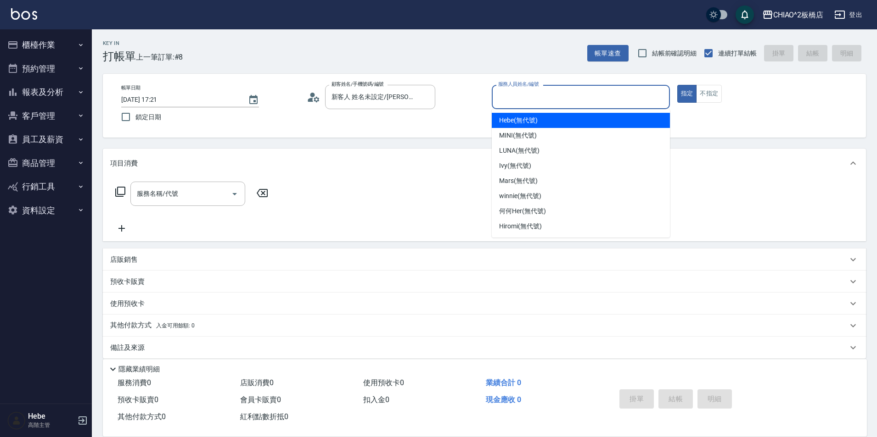
click at [515, 102] on input "服務人員姓名/編號" at bounding box center [581, 97] width 170 height 16
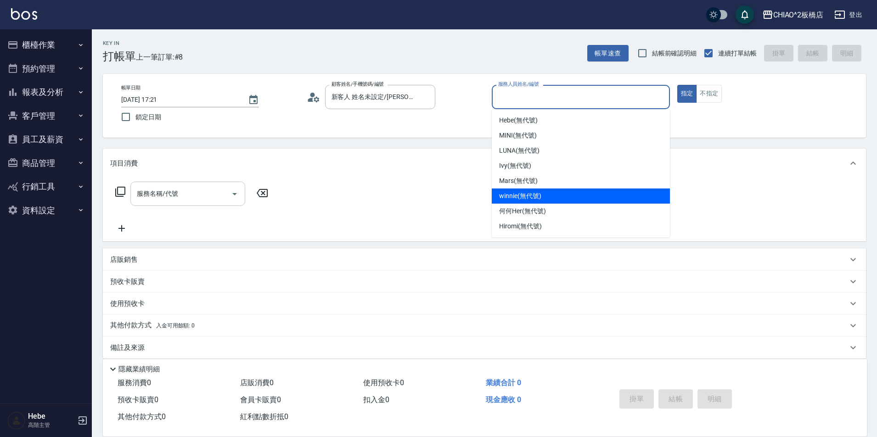
drag, startPoint x: 519, startPoint y: 200, endPoint x: 233, endPoint y: 201, distance: 286.4
click at [519, 200] on span "winnie (無代號)" at bounding box center [520, 196] width 42 height 10
type input "winnie(無代號)"
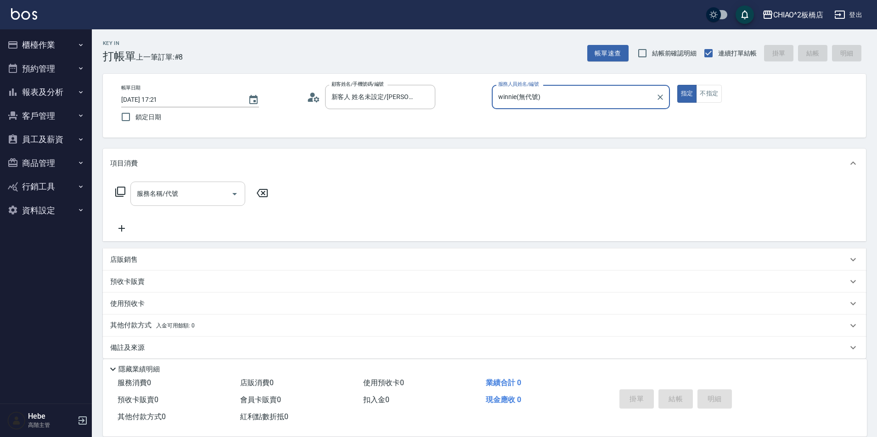
click at [229, 201] on div at bounding box center [234, 194] width 14 height 24
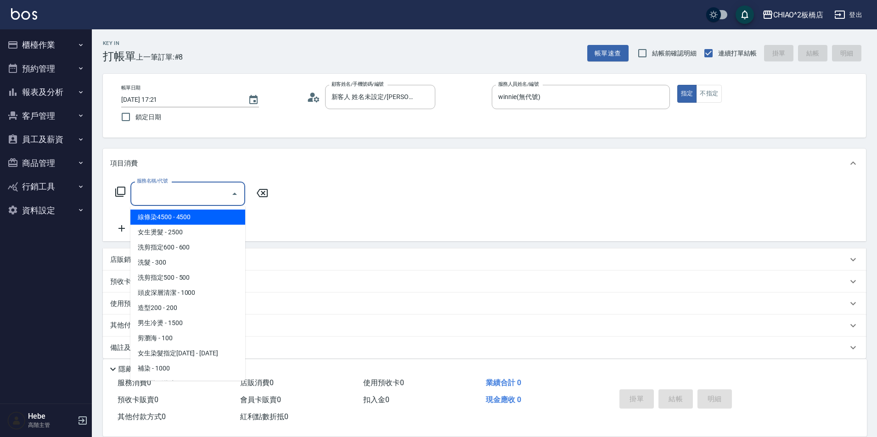
click at [179, 195] on input "服務名稱/代號" at bounding box center [180, 194] width 93 height 16
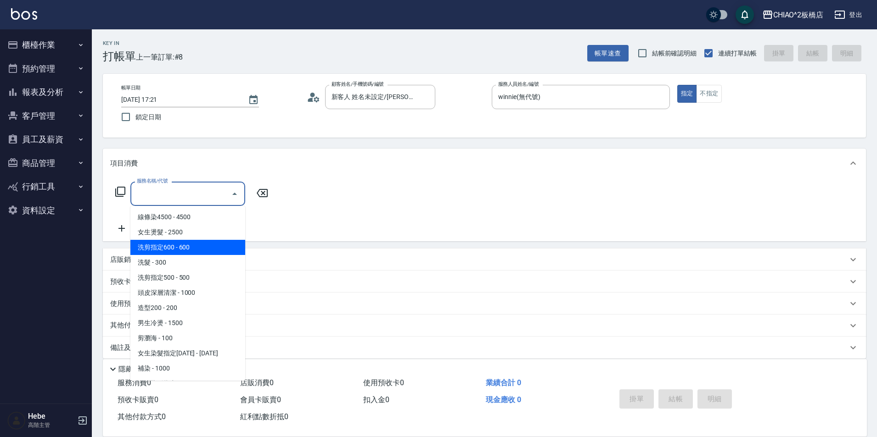
click at [168, 248] on span "洗剪指定600 - 600" at bounding box center [187, 247] width 115 height 15
type input "洗剪指定600(96678)"
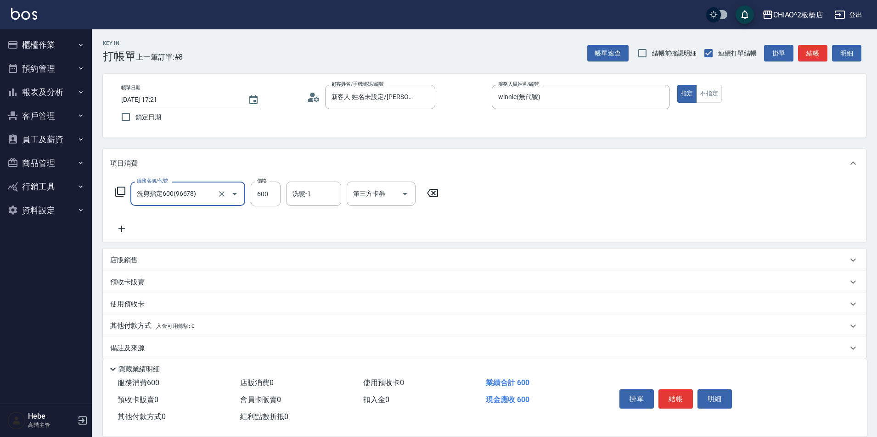
click at [119, 227] on icon at bounding box center [121, 229] width 23 height 11
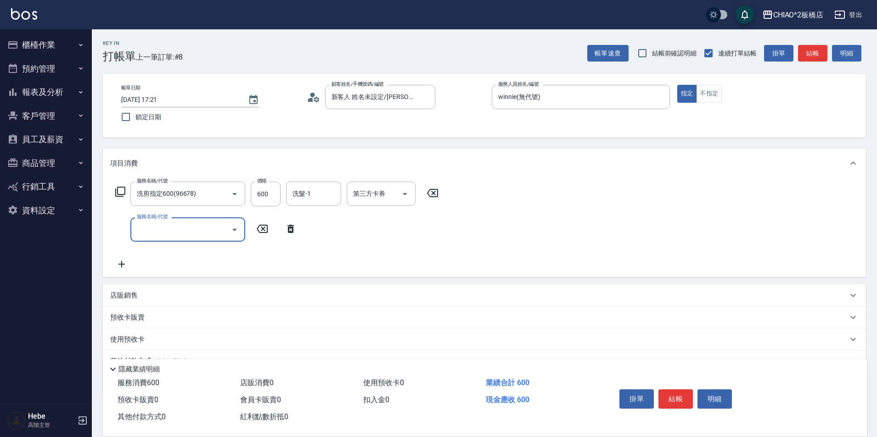
click at [154, 224] on input "服務名稱/代號" at bounding box center [180, 230] width 93 height 16
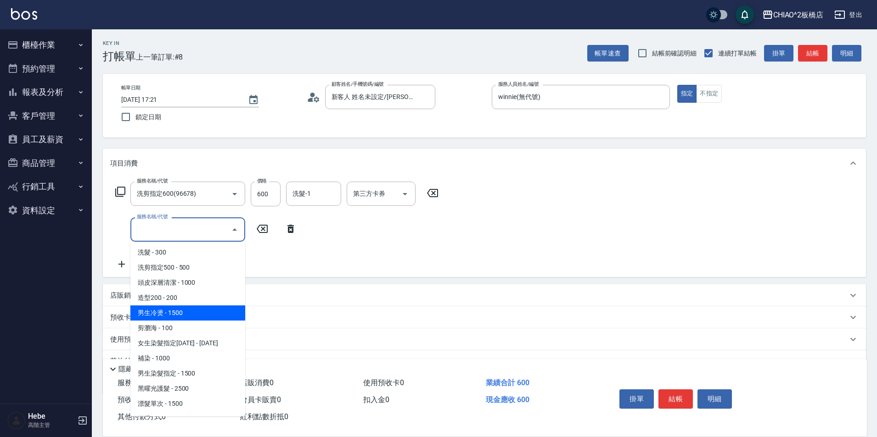
scroll to position [92, 0]
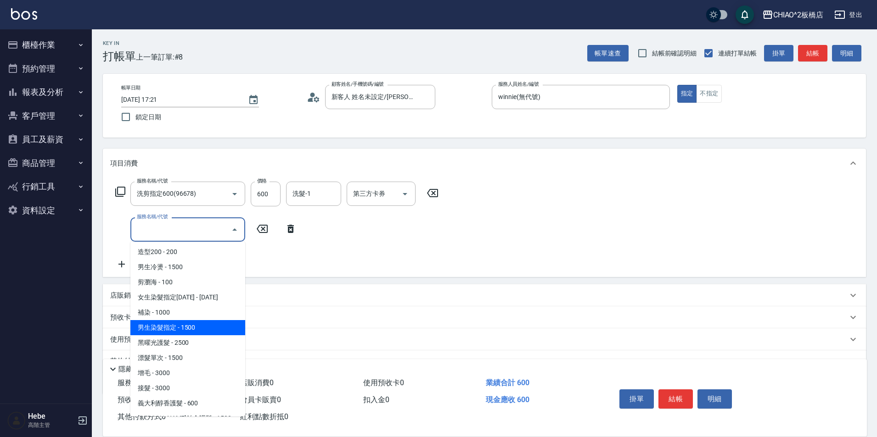
click at [168, 334] on span "男生染髮指定 - 1500" at bounding box center [187, 327] width 115 height 15
type input "男生染髮指定(96703)"
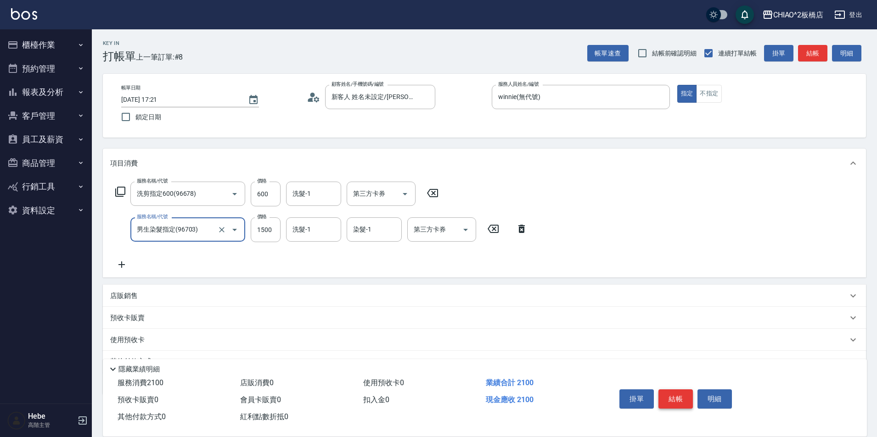
click at [683, 398] on button "結帳" at bounding box center [675, 399] width 34 height 19
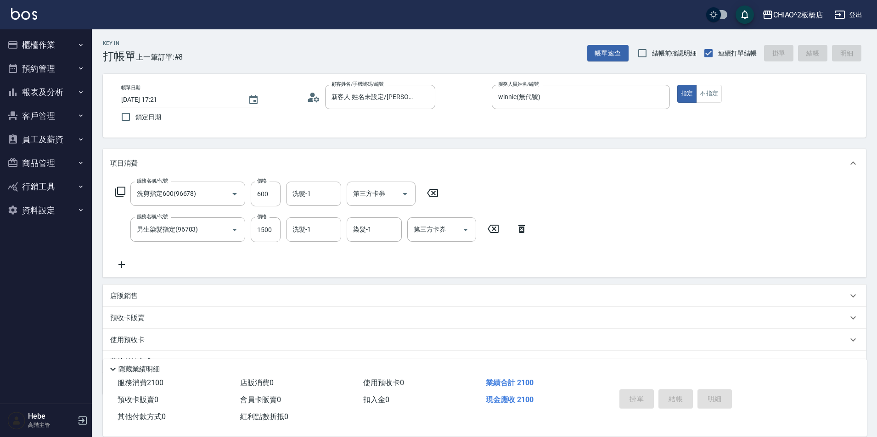
type input "2025/10/07 17:22"
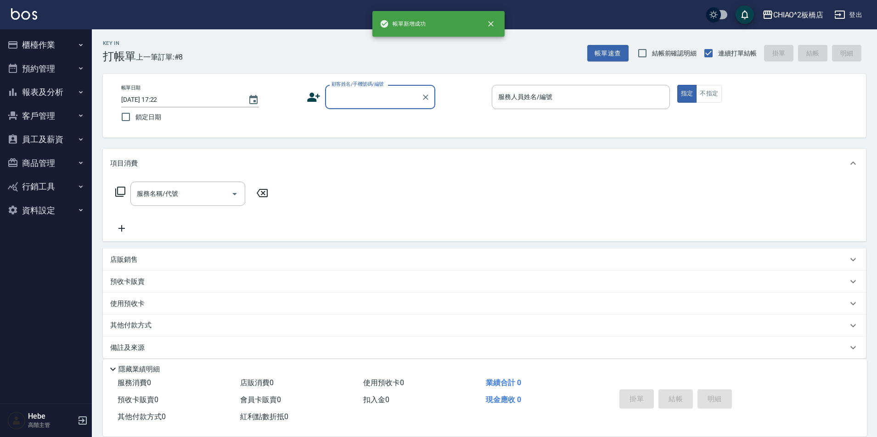
scroll to position [0, 0]
